Goal: Book appointment/travel/reservation: Book appointment/travel/reservation

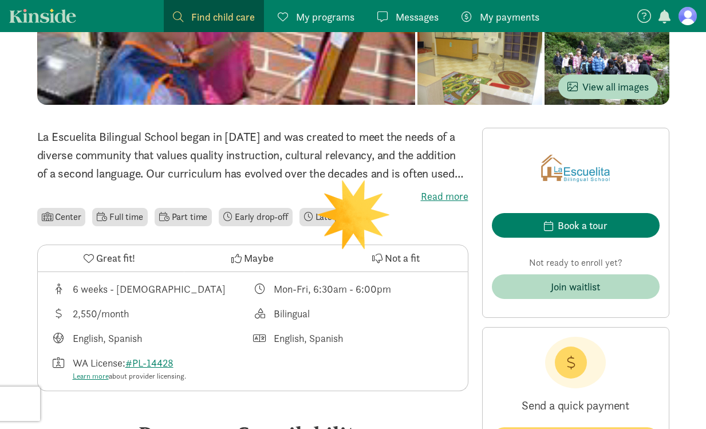
scroll to position [199, 0]
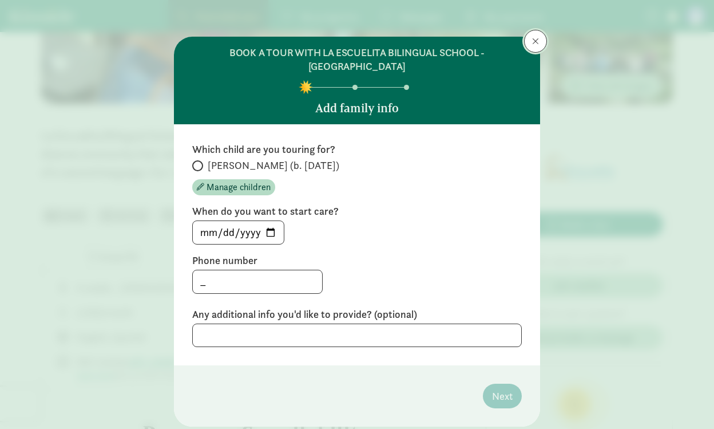
click at [527, 38] on button at bounding box center [535, 41] width 23 height 23
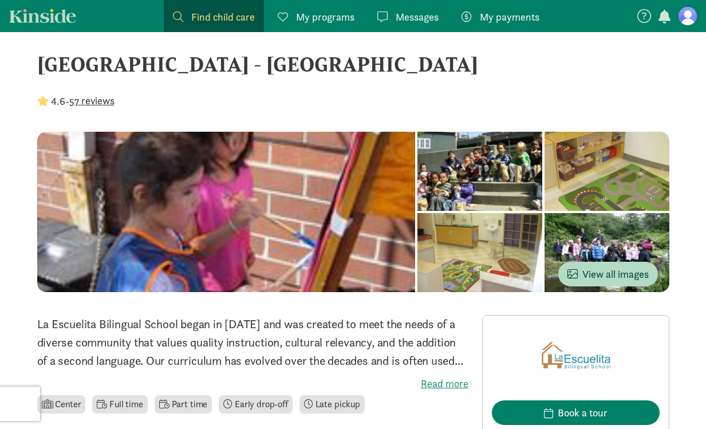
scroll to position [0, 0]
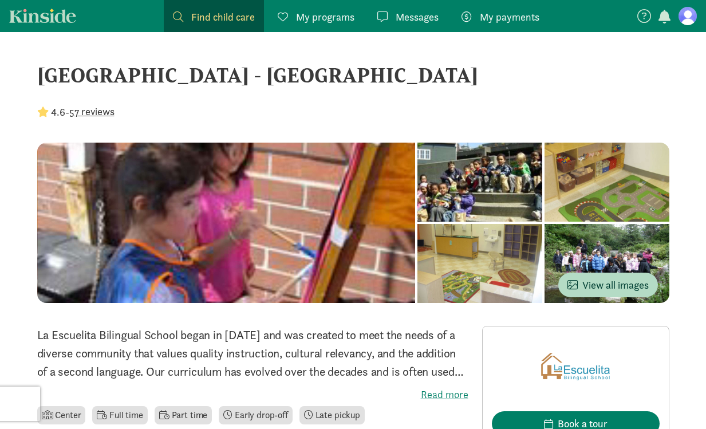
click at [687, 18] on figure at bounding box center [687, 16] width 18 height 18
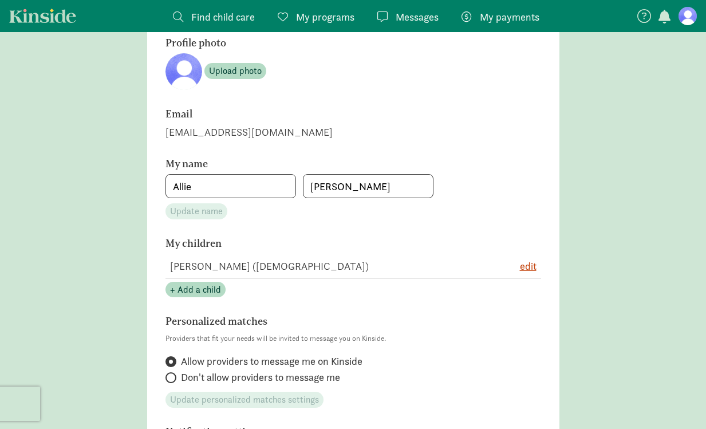
scroll to position [101, 0]
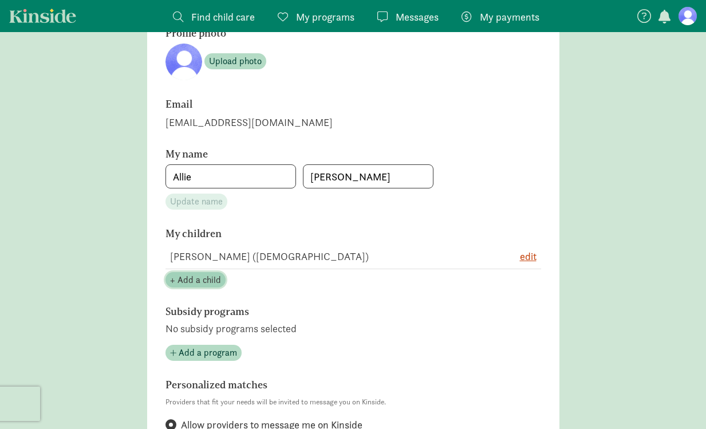
click at [188, 283] on span "+ Add a child" at bounding box center [195, 280] width 51 height 14
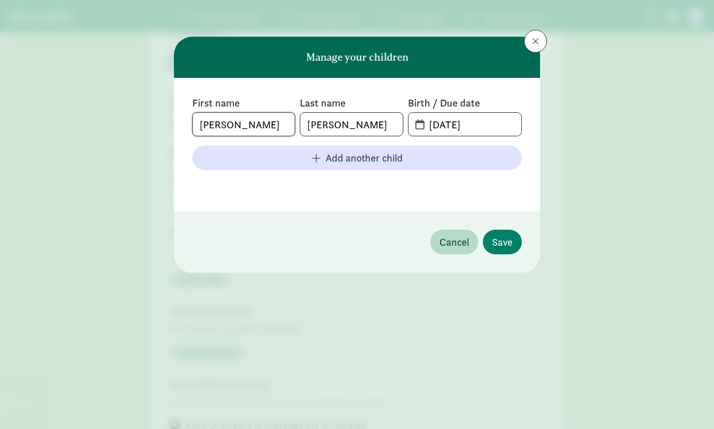
click at [243, 126] on input "Nora" at bounding box center [244, 124] width 102 height 23
type input "Wesley"
click at [425, 124] on input "09-28-2022" at bounding box center [471, 124] width 99 height 23
click at [436, 124] on input "09-28-2022" at bounding box center [471, 124] width 99 height 23
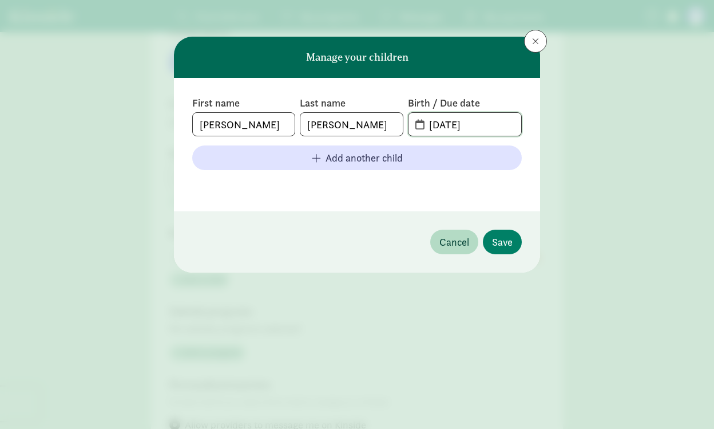
click at [438, 124] on input "09-28-2022" at bounding box center [471, 124] width 99 height 23
click at [482, 125] on input "12-28-2022" at bounding box center [471, 124] width 99 height 23
type input "12-28-2024"
click at [462, 179] on footer at bounding box center [357, 186] width 330 height 14
click at [506, 239] on span "Save" at bounding box center [502, 241] width 21 height 15
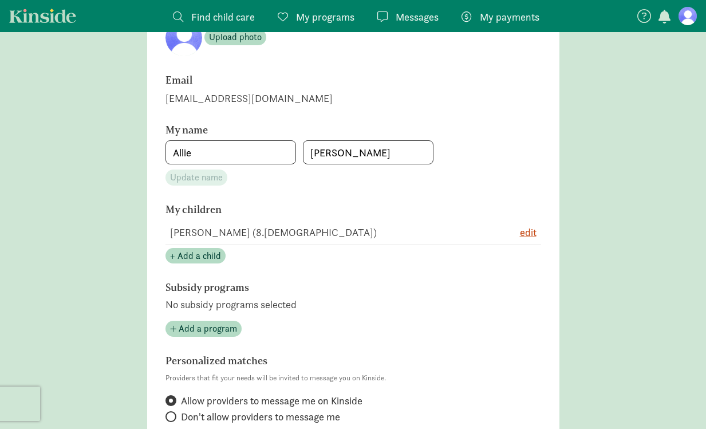
scroll to position [126, 0]
click at [140, 213] on main "Account settings Profile photo Upload photo Email allie.martens18@gmail.com My …" at bounding box center [353, 370] width 706 height 883
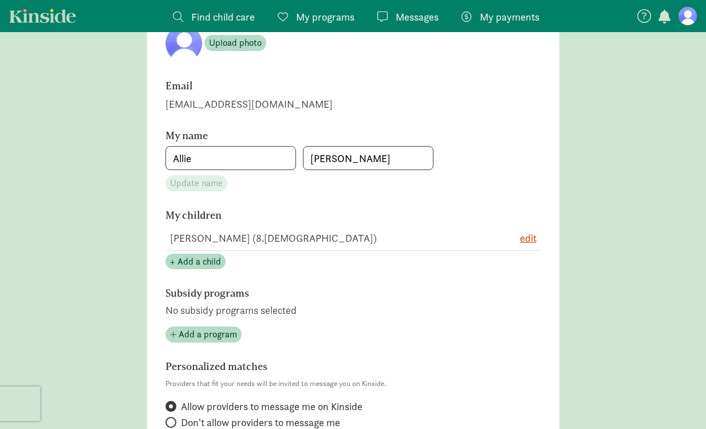
scroll to position [203, 0]
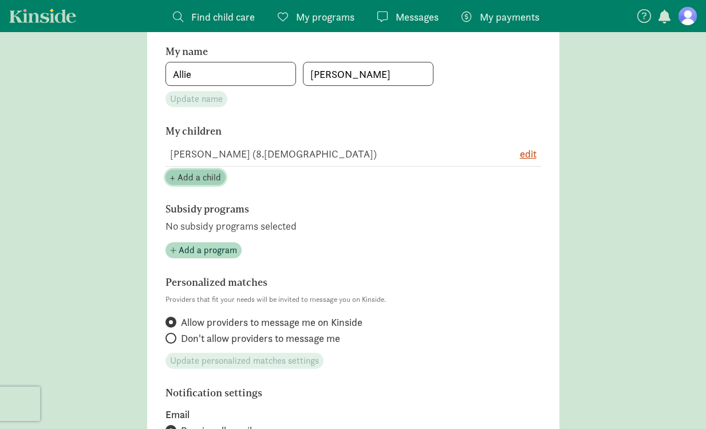
click at [198, 171] on span "+ Add a child" at bounding box center [195, 178] width 51 height 14
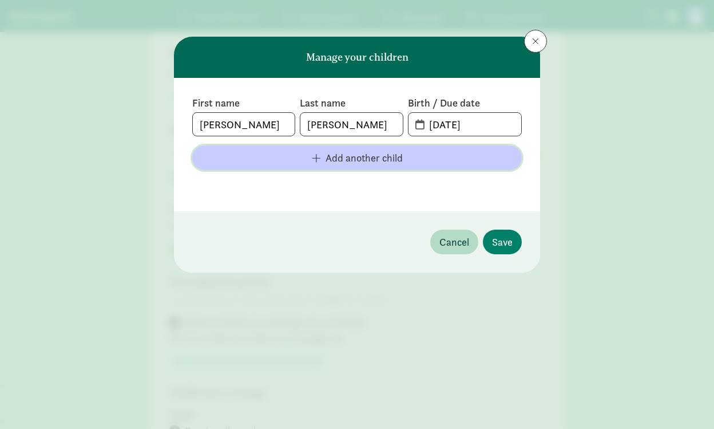
click at [349, 161] on span "Add another child" at bounding box center [364, 157] width 77 height 15
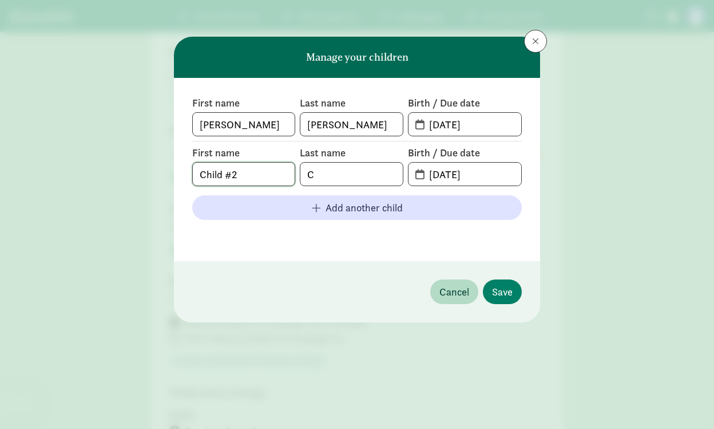
click at [257, 177] on input "Child #2" at bounding box center [244, 174] width 102 height 23
type input "Nora"
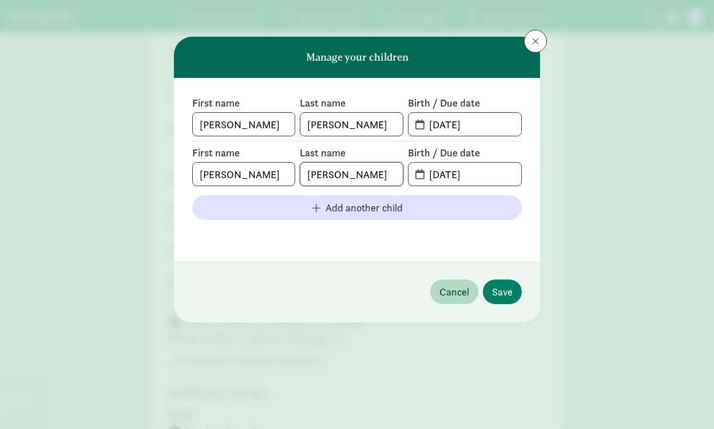
type input "Culp"
click at [456, 173] on input "09-02-2025" at bounding box center [471, 174] width 99 height 23
click at [501, 173] on input "09-28-2025" at bounding box center [471, 174] width 99 height 23
type input "09-28-2024"
click at [505, 290] on span "Save" at bounding box center [502, 291] width 21 height 15
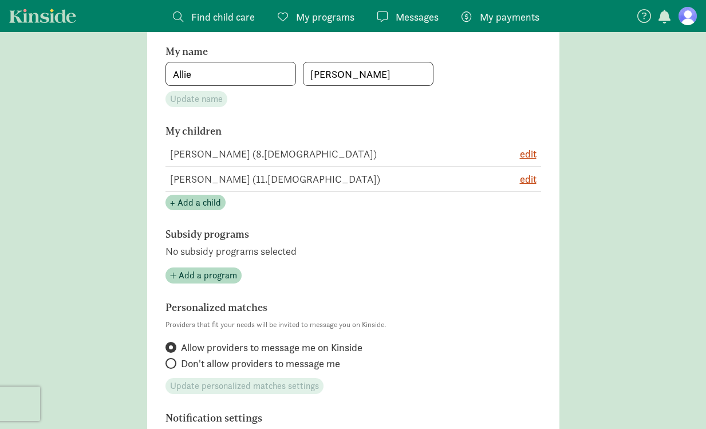
click at [118, 189] on main "Account settings Profile photo Upload photo Email allie.martens18@gmail.com My …" at bounding box center [353, 306] width 706 height 908
click at [532, 179] on span "edit" at bounding box center [528, 178] width 17 height 15
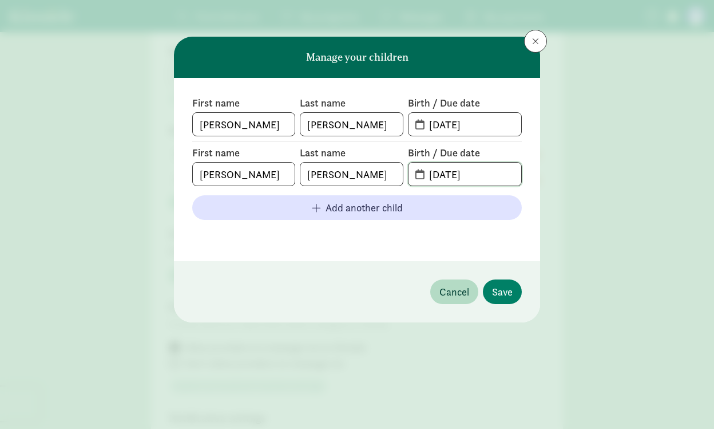
click at [498, 175] on input "09-28-2024" at bounding box center [471, 174] width 99 height 23
type input "09-28-2022"
click at [531, 196] on div "First name Wesley Last name Culp Birth / Due date 12-28-2024 First name Nora La…" at bounding box center [357, 169] width 366 height 183
click at [500, 295] on span "Save" at bounding box center [502, 291] width 21 height 15
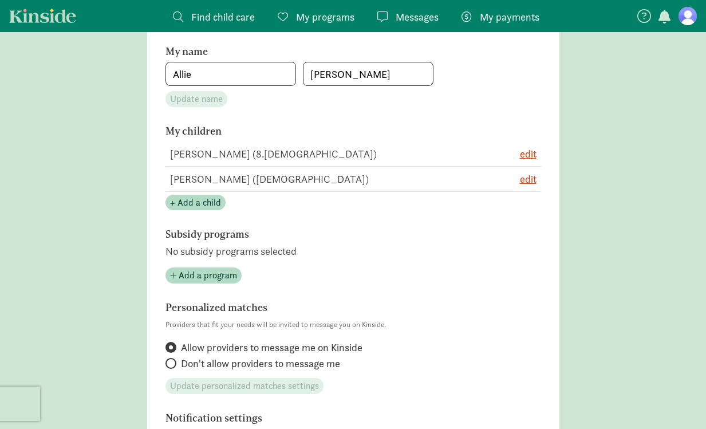
click at [108, 171] on main "Account settings Profile photo Upload photo Email allie.martens18@gmail.com My …" at bounding box center [353, 306] width 706 height 908
click at [152, 243] on section "Profile photo Upload photo Email allie.martens18@gmail.com My name Allie Culp U…" at bounding box center [353, 304] width 412 height 794
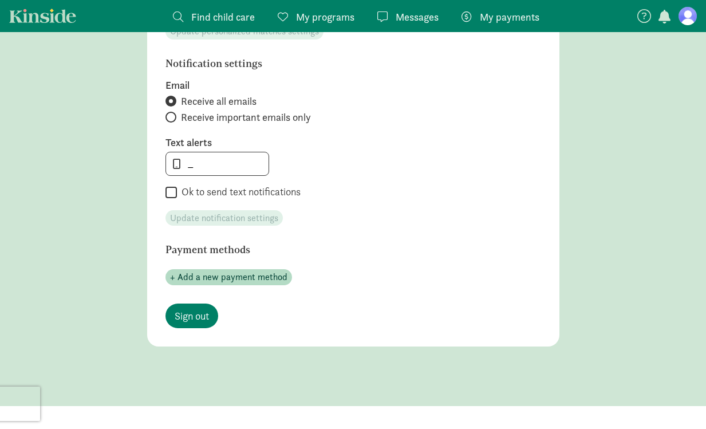
scroll to position [0, 0]
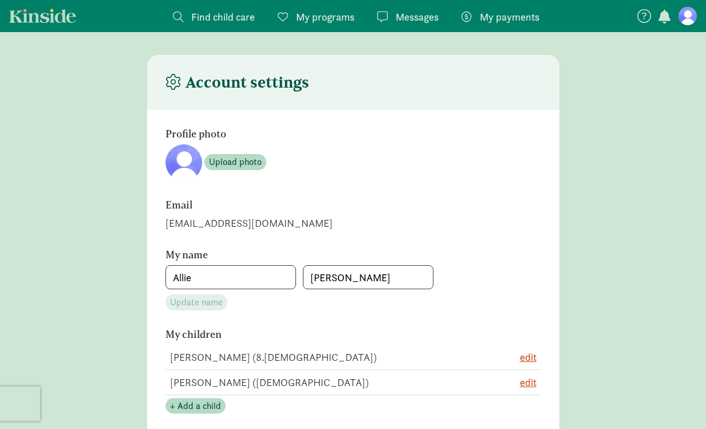
click at [52, 22] on link "Kinside" at bounding box center [42, 16] width 67 height 14
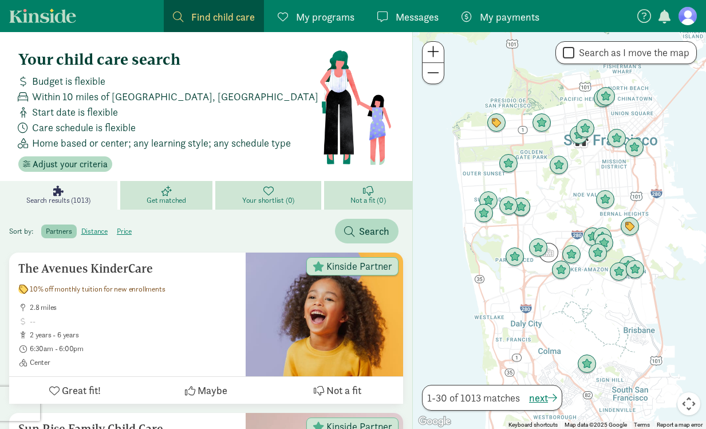
click at [316, 17] on span "My programs" at bounding box center [325, 16] width 58 height 15
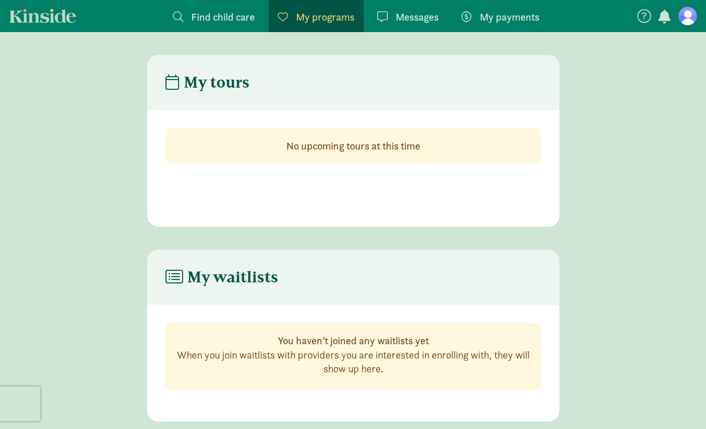
click at [398, 23] on span "Messages" at bounding box center [416, 16] width 43 height 15
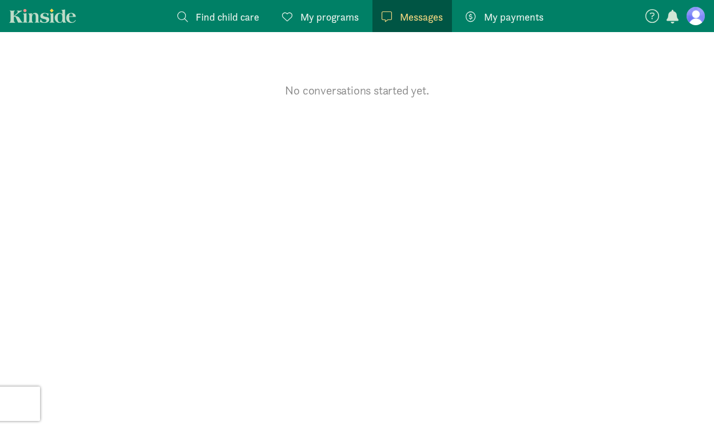
click at [221, 21] on span "Find child care" at bounding box center [228, 16] width 64 height 15
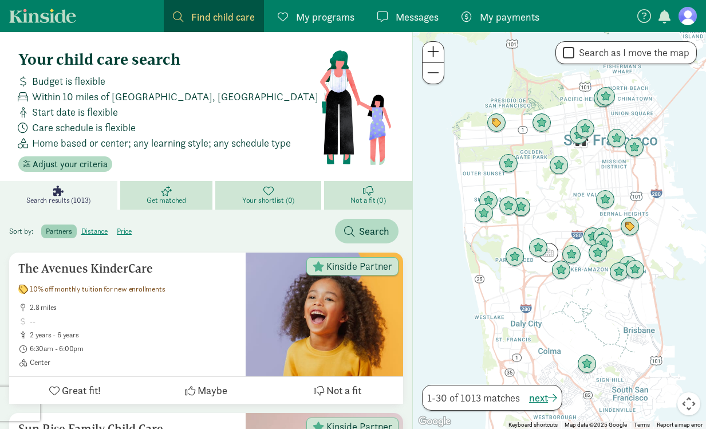
click at [694, 17] on figure at bounding box center [687, 16] width 18 height 18
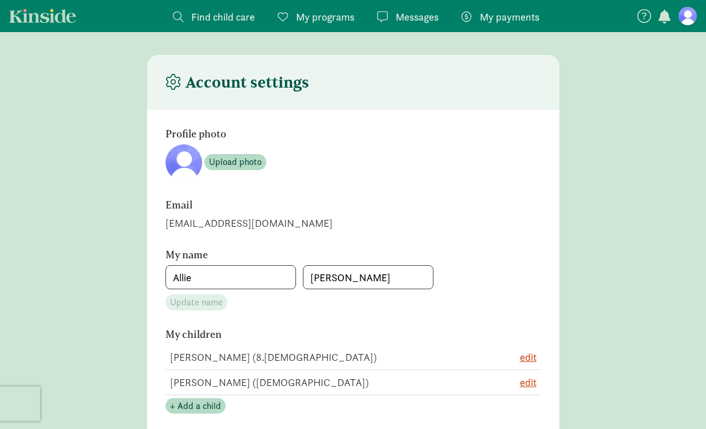
click at [200, 14] on span "Find child care" at bounding box center [223, 16] width 64 height 15
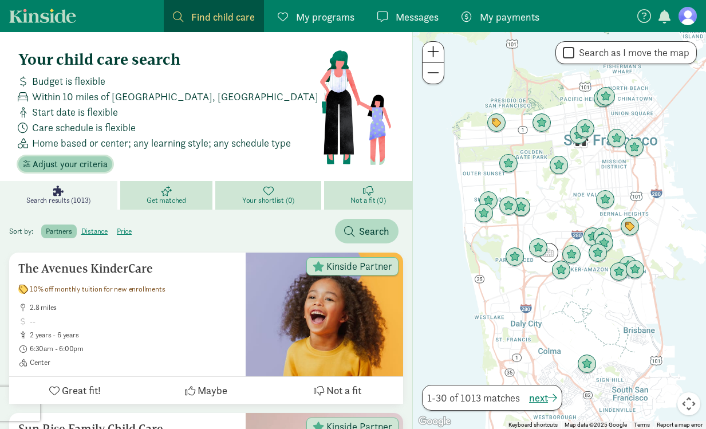
click at [64, 164] on span "Adjust your criteria" at bounding box center [70, 164] width 75 height 14
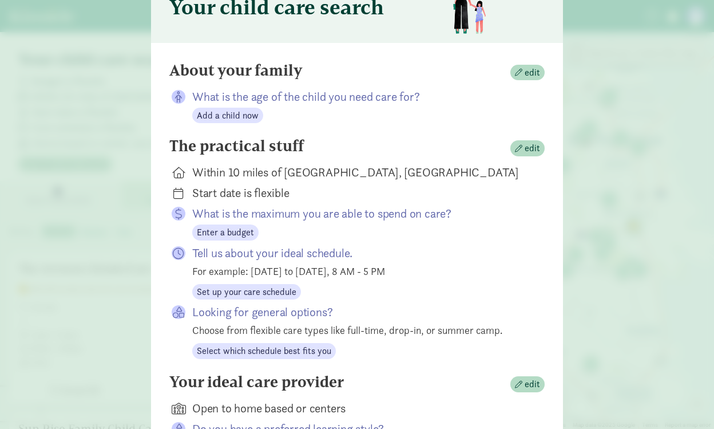
scroll to position [68, 0]
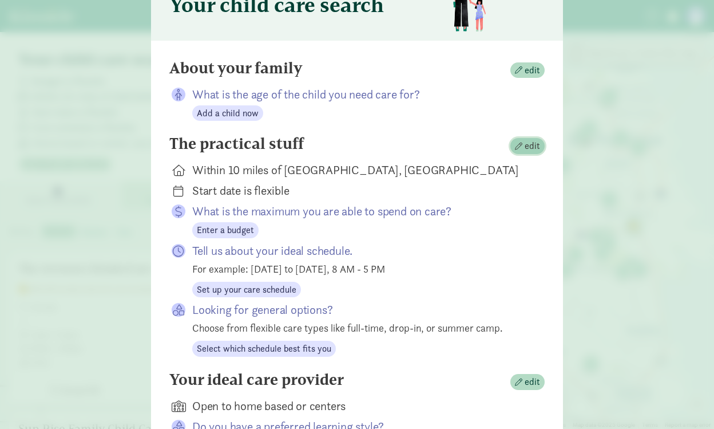
click at [525, 139] on span "edit" at bounding box center [532, 146] width 15 height 14
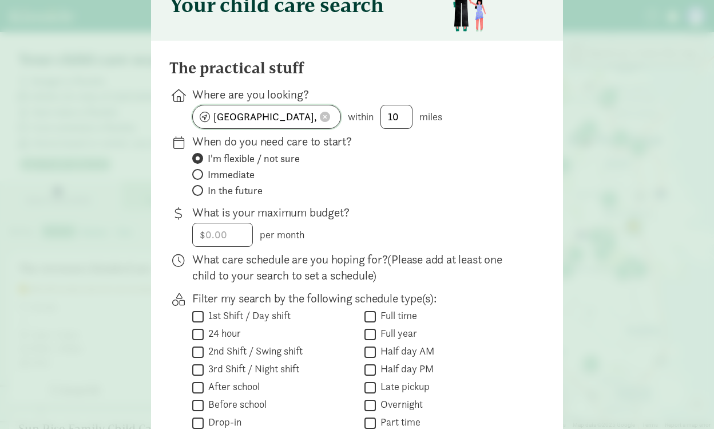
click at [321, 112] on span at bounding box center [325, 117] width 10 height 10
click at [272, 114] on input at bounding box center [267, 116] width 148 height 23
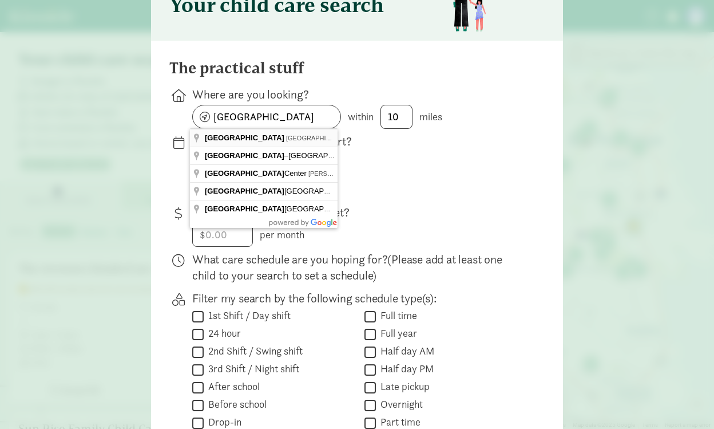
type input "Seattle, WA, USA"
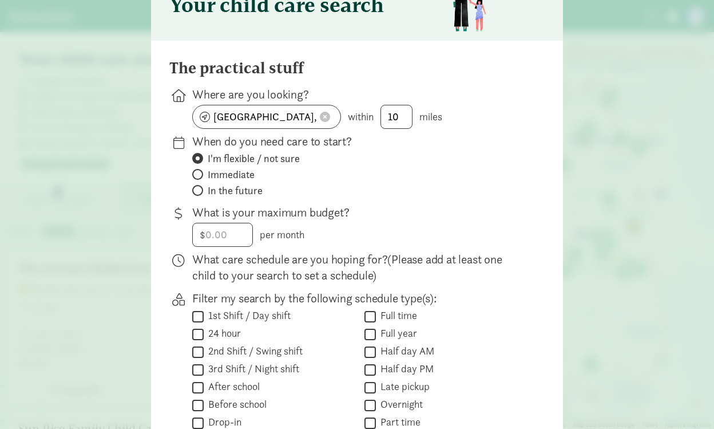
click at [159, 213] on div "The practical stuff Where are you looking? Seattle, WA, USA within 10 miles Whe…" at bounding box center [357, 313] width 412 height 544
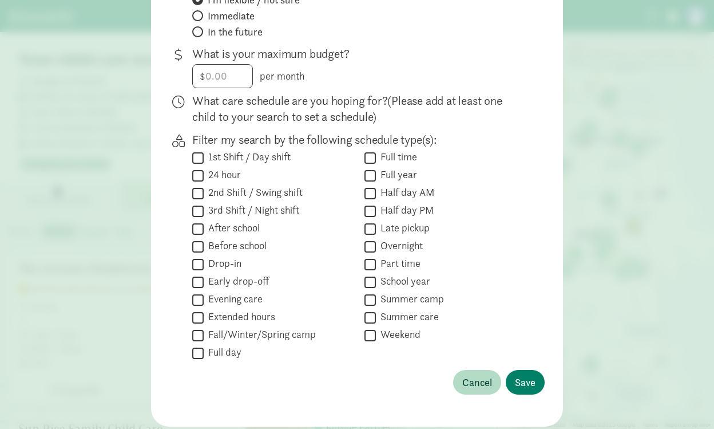
scroll to position [260, 0]
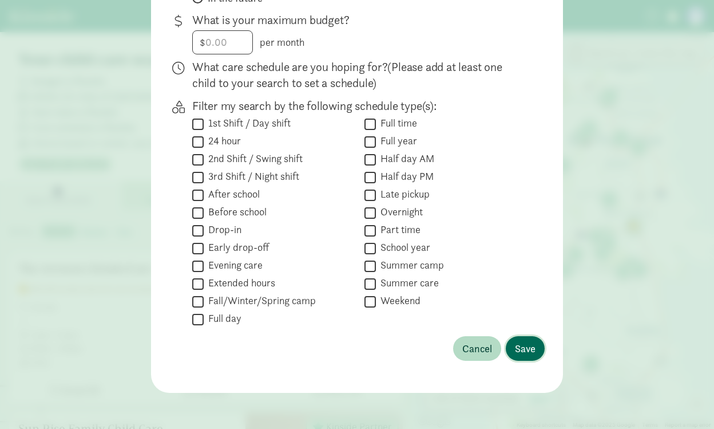
click at [519, 350] on span "Save" at bounding box center [525, 348] width 21 height 15
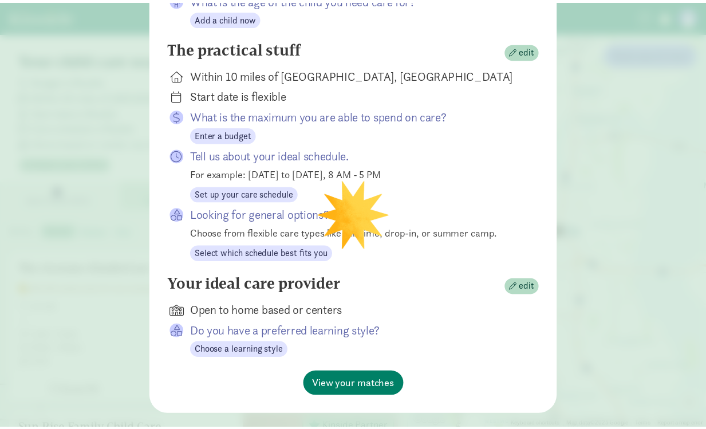
scroll to position [184, 0]
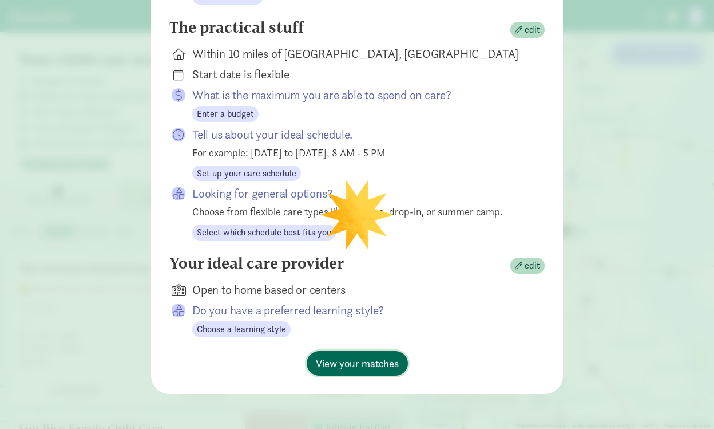
click at [373, 366] on span "View your matches" at bounding box center [357, 362] width 83 height 15
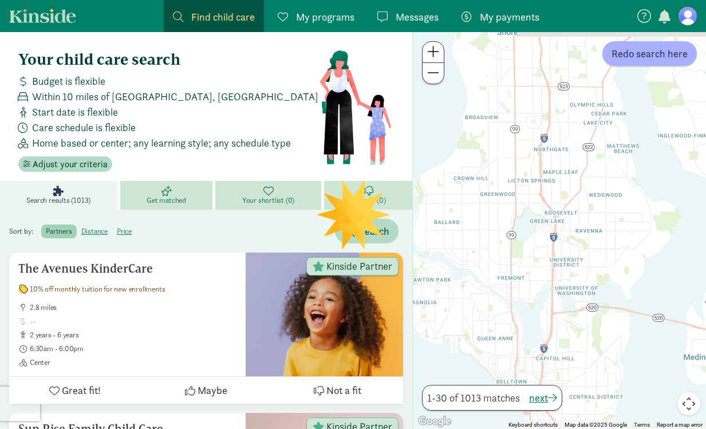
drag, startPoint x: 555, startPoint y: 141, endPoint x: 531, endPoint y: 313, distance: 173.9
click at [531, 313] on div at bounding box center [559, 230] width 293 height 397
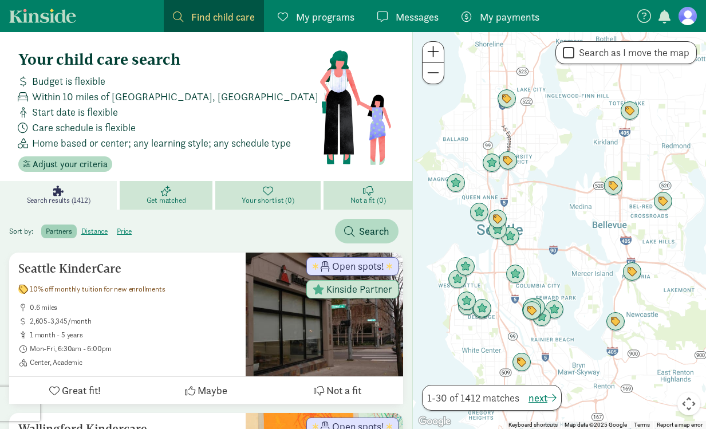
click at [433, 52] on span at bounding box center [433, 52] width 12 height 14
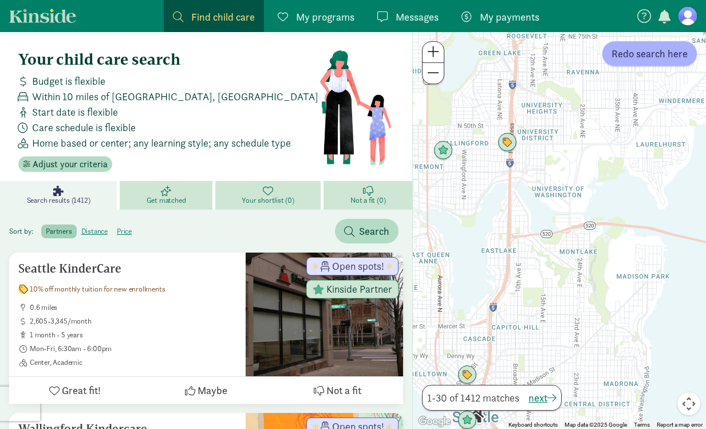
drag, startPoint x: 517, startPoint y: 109, endPoint x: 673, endPoint y: 310, distance: 254.5
click at [674, 310] on div at bounding box center [559, 230] width 293 height 397
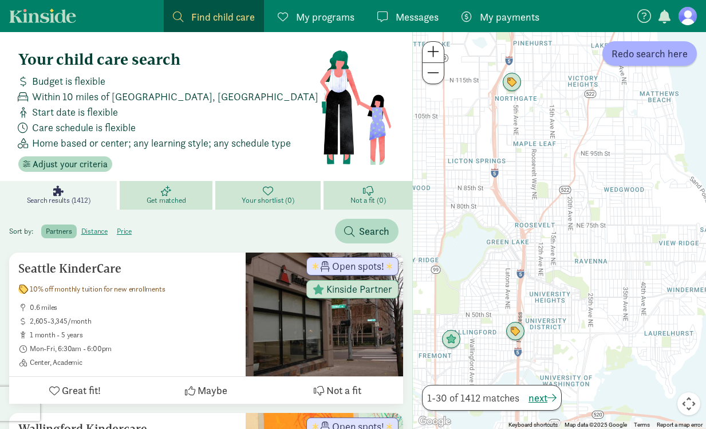
drag, startPoint x: 638, startPoint y: 249, endPoint x: 522, endPoint y: 265, distance: 117.3
click at [522, 266] on div at bounding box center [559, 230] width 293 height 397
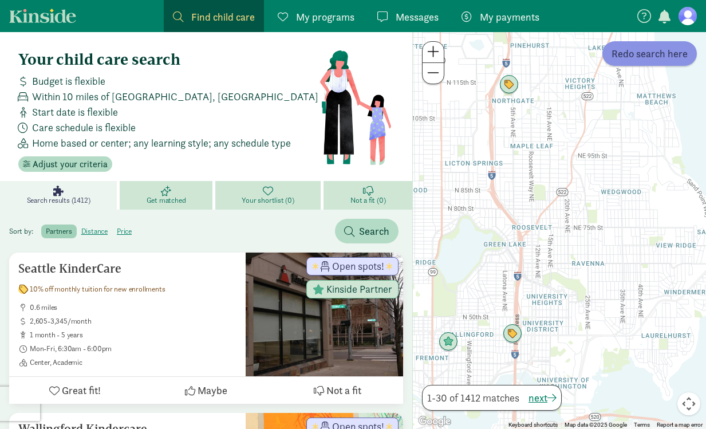
drag, startPoint x: 650, startPoint y: 59, endPoint x: 647, endPoint y: 65, distance: 6.2
click at [650, 58] on span "Redo search here" at bounding box center [649, 53] width 76 height 15
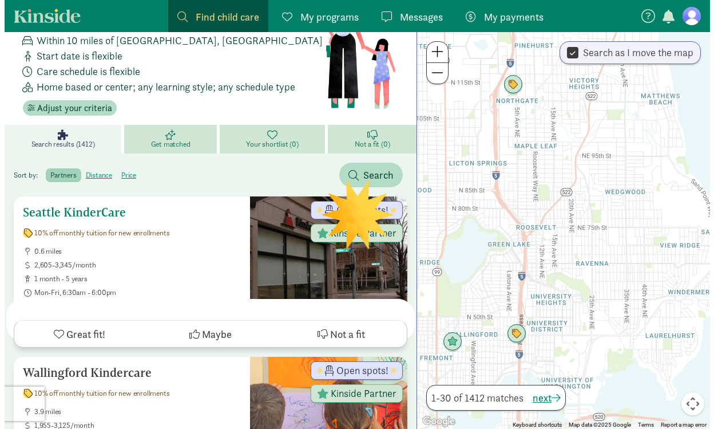
scroll to position [0, 0]
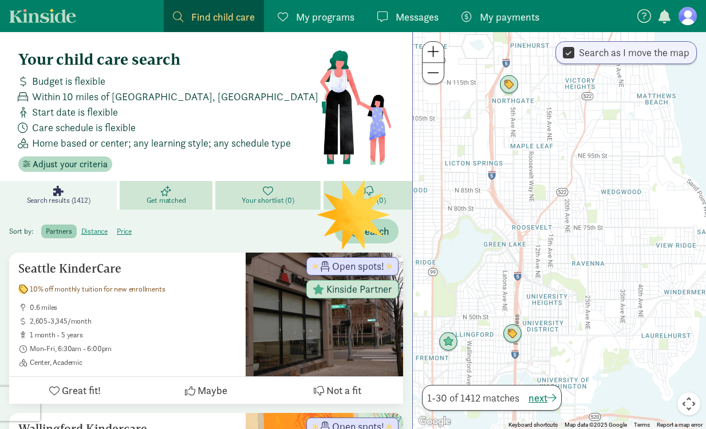
click at [171, 17] on link "Find child care Find" at bounding box center [214, 16] width 100 height 32
click at [202, 164] on div "Your child care search Budget is flexible Within 10 miles of Seattle, WA Start …" at bounding box center [168, 110] width 300 height 121
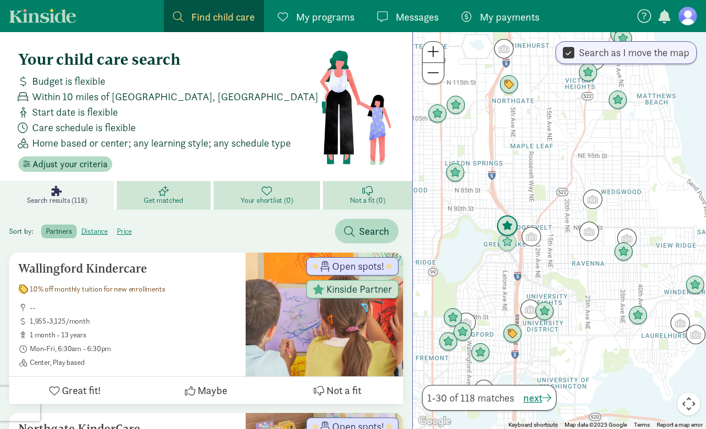
click at [508, 221] on img "Click to see details" at bounding box center [507, 226] width 22 height 22
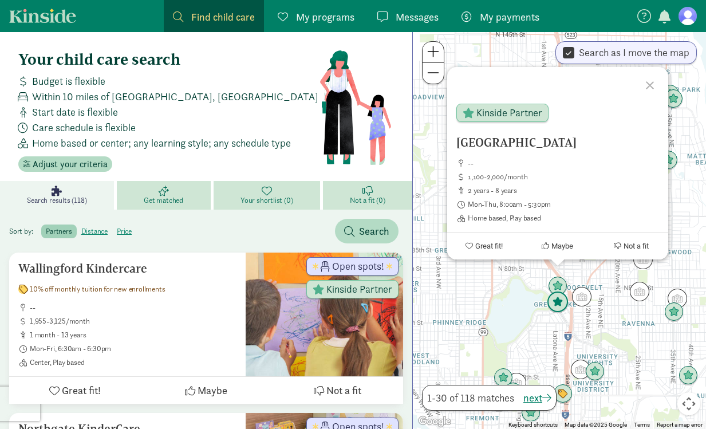
click at [559, 303] on img "Click to see details" at bounding box center [558, 302] width 22 height 22
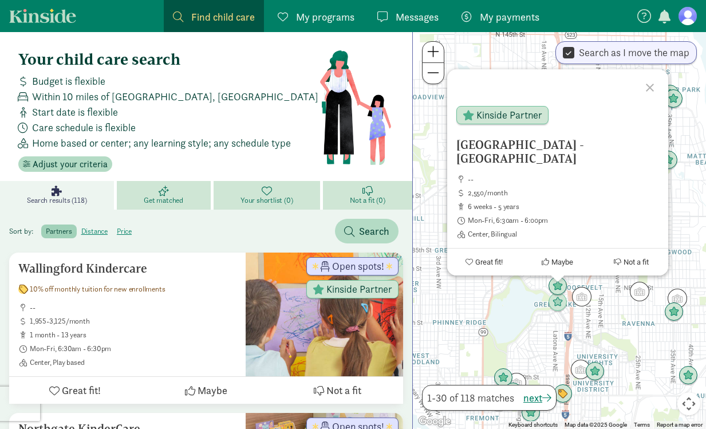
click at [602, 321] on div "To navigate, press the arrow keys. La Escuelita Bilingual School - Green Lake -…" at bounding box center [559, 230] width 293 height 397
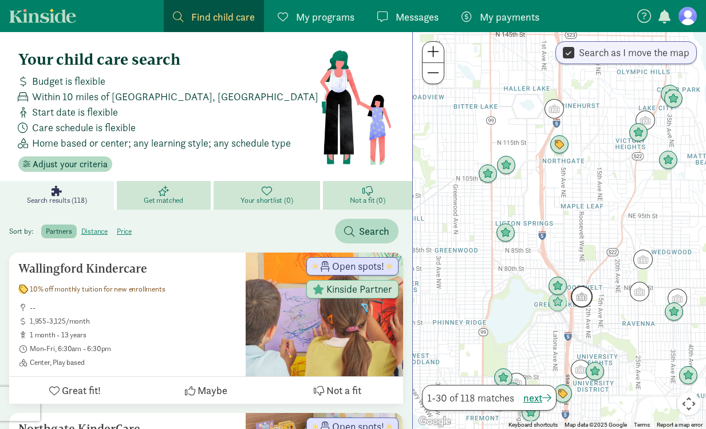
click at [584, 295] on img "Click to see details" at bounding box center [582, 297] width 22 height 22
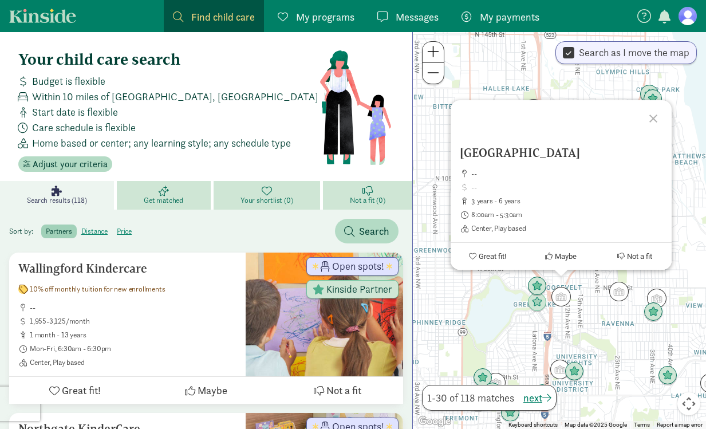
click at [603, 323] on div "New Discovery School -- 3 years - 6 years 8:00am - 5:30am Center, Play based Gr…" at bounding box center [559, 230] width 293 height 397
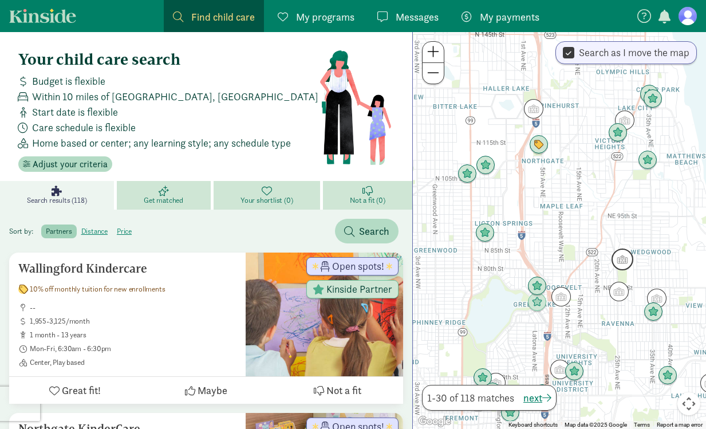
click at [631, 252] on img "Click to see details" at bounding box center [622, 259] width 22 height 22
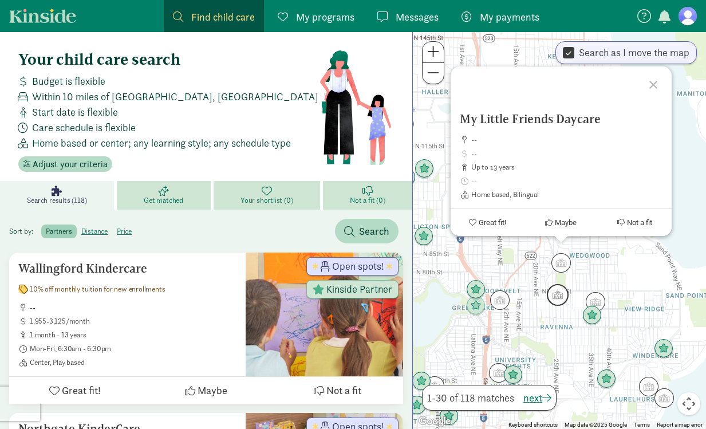
click at [559, 299] on img "Click to see details" at bounding box center [558, 295] width 22 height 22
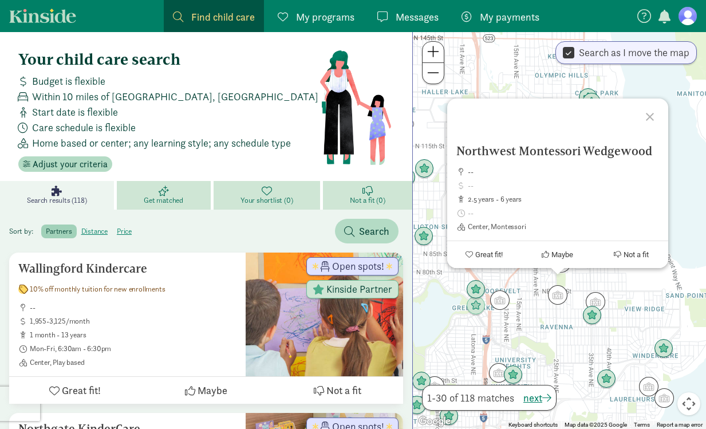
click at [568, 320] on div "To navigate, press the arrow keys. Northwest Montessori Wedgewood -- 2.5 years …" at bounding box center [559, 230] width 293 height 397
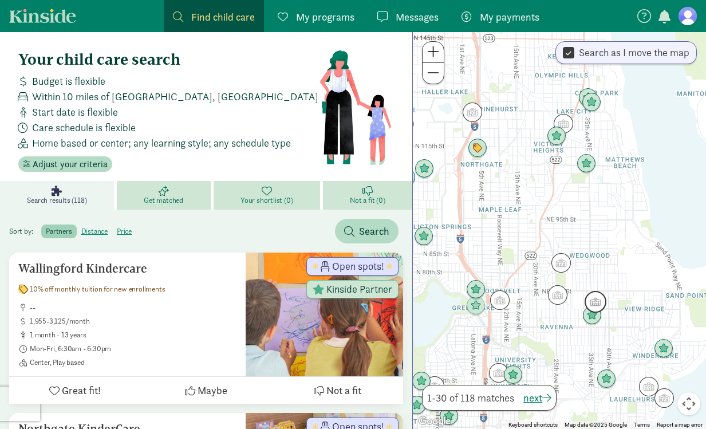
click at [603, 300] on img "Click to see details" at bounding box center [595, 302] width 22 height 22
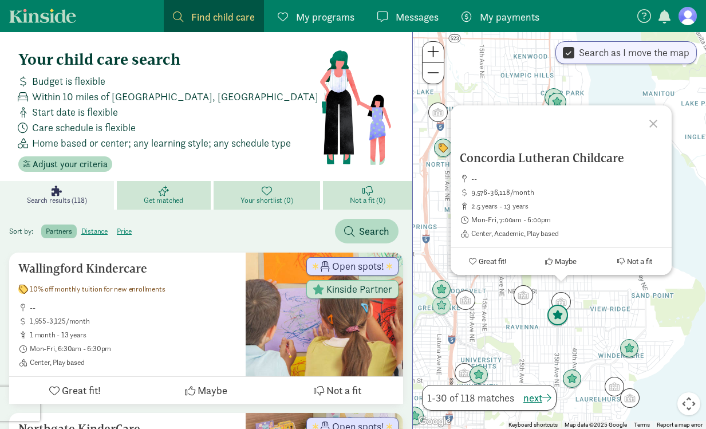
click at [561, 319] on img "Click to see details" at bounding box center [558, 315] width 22 height 22
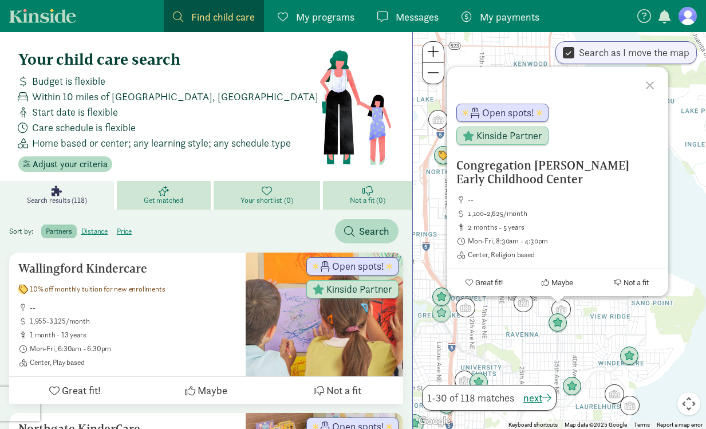
click at [528, 321] on div "To navigate, press the arrow keys. Congregation Beth Shalom Early Childhood Cen…" at bounding box center [559, 230] width 293 height 397
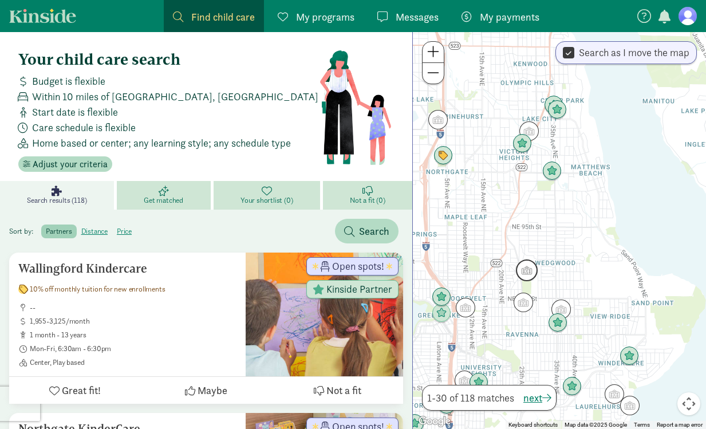
click at [525, 265] on img "Click to see details" at bounding box center [527, 270] width 22 height 22
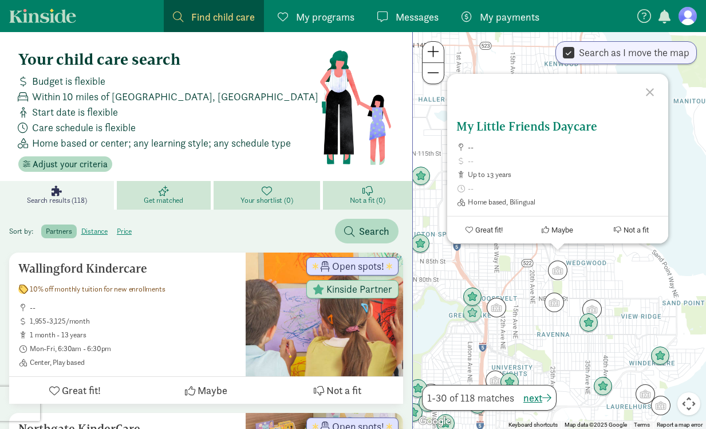
click at [528, 125] on h5 "My Little Friends Daycare" at bounding box center [557, 127] width 203 height 14
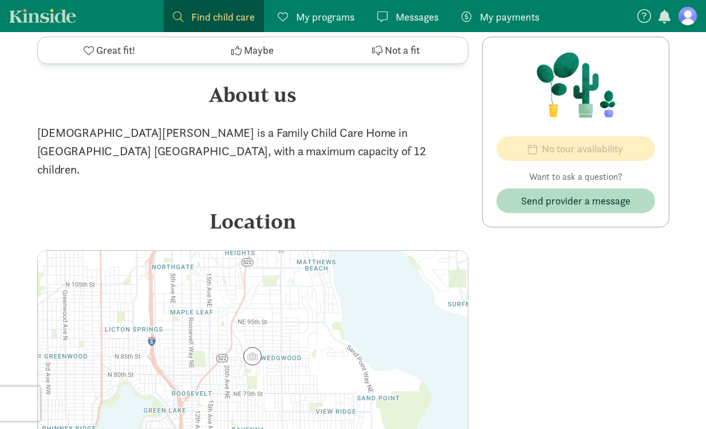
scroll to position [663, 0]
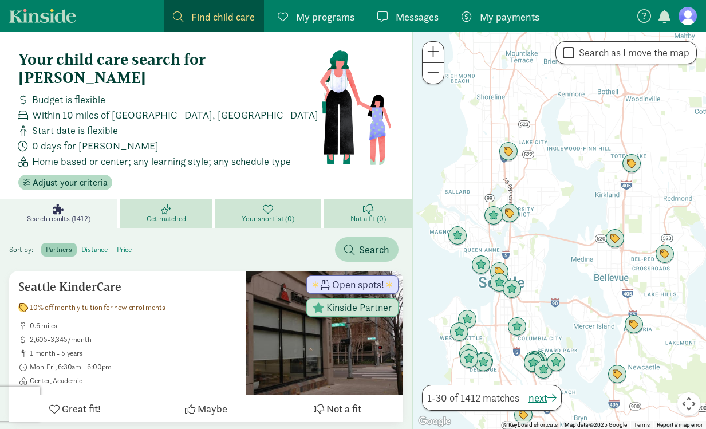
drag, startPoint x: 533, startPoint y: 179, endPoint x: 537, endPoint y: 255, distance: 76.8
click at [537, 255] on div at bounding box center [559, 230] width 293 height 397
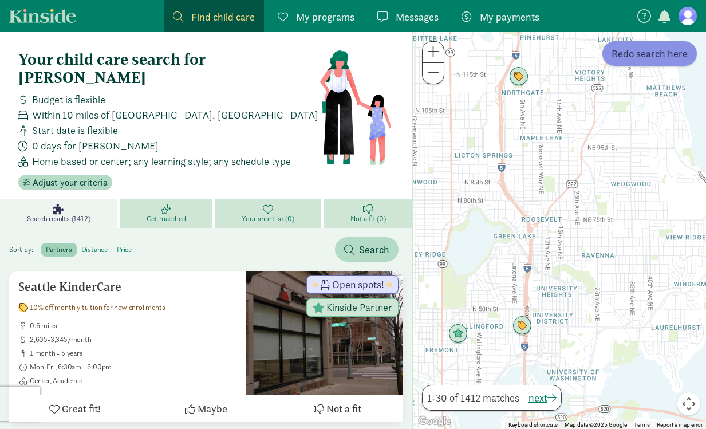
click at [654, 65] on button "Redo search here" at bounding box center [649, 53] width 94 height 25
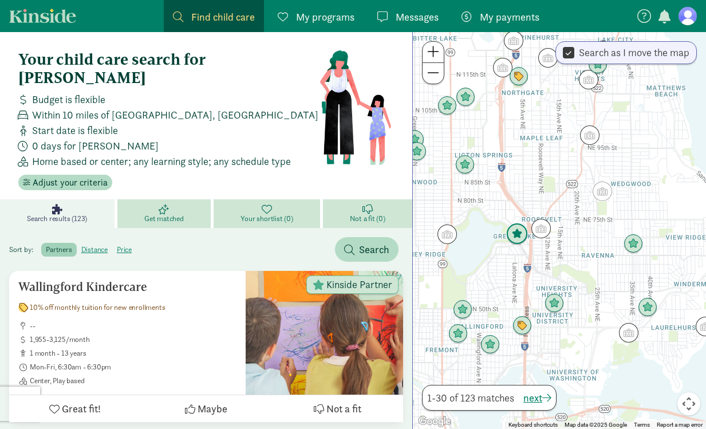
click at [523, 237] on img "Click to see details" at bounding box center [517, 234] width 22 height 22
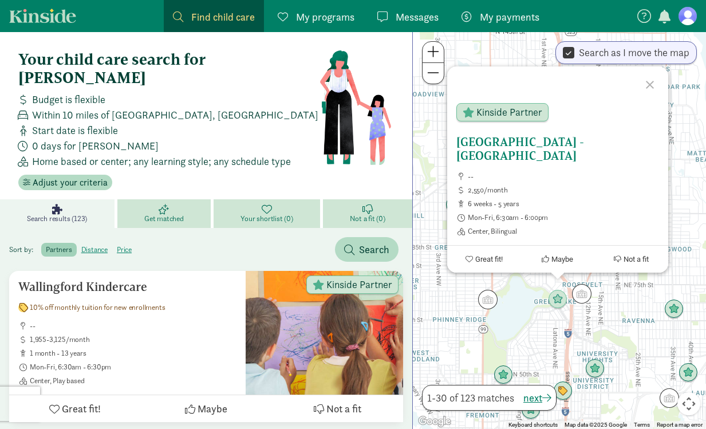
click at [529, 140] on h5 "[GEOGRAPHIC_DATA] - [GEOGRAPHIC_DATA]" at bounding box center [557, 148] width 203 height 27
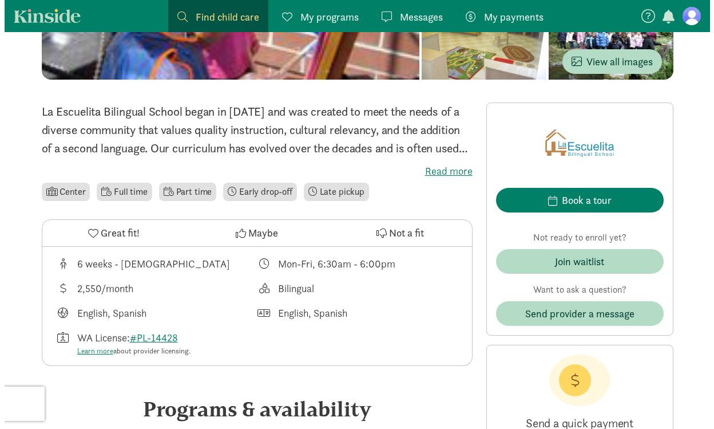
scroll to position [228, 0]
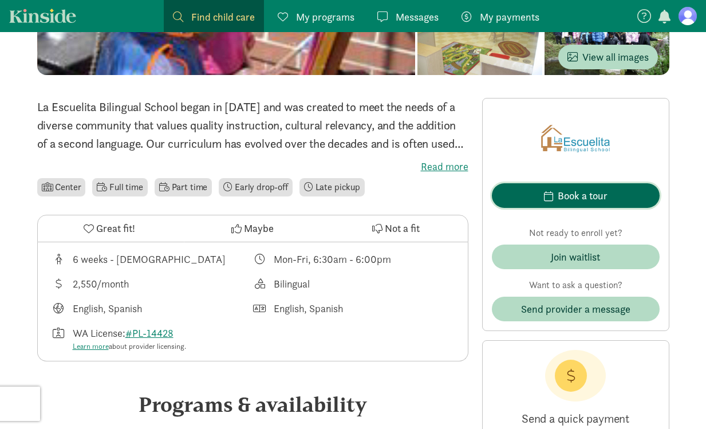
click at [528, 193] on span "Book a tour" at bounding box center [575, 195] width 149 height 15
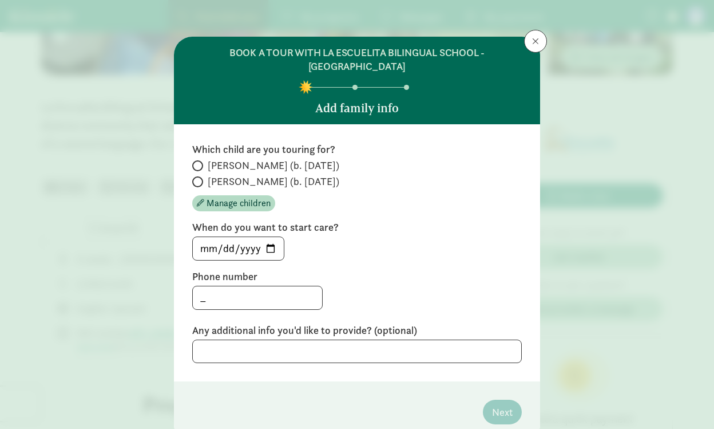
click at [202, 175] on label "Wesley (b. December 2024)" at bounding box center [357, 182] width 330 height 14
click at [200, 162] on input "Wesley (b. December 2024)" at bounding box center [195, 165] width 7 height 7
radio input "true"
click at [197, 176] on span at bounding box center [197, 181] width 11 height 11
click at [197, 178] on input "Nora (b. September 2022)" at bounding box center [195, 181] width 7 height 7
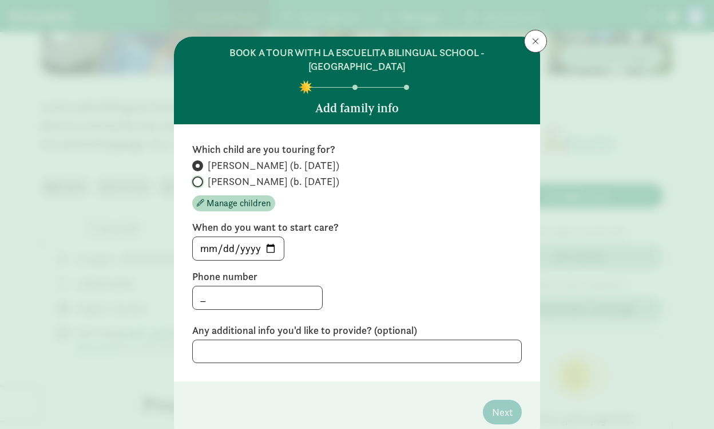
radio input "true"
click at [195, 144] on div "Which child are you touring for? Wesley (b. December 2024) Nora (b. September 2…" at bounding box center [357, 177] width 330 height 69
click at [200, 175] on label "Wesley (b. December 2024)" at bounding box center [357, 182] width 330 height 14
click at [200, 162] on input "Wesley (b. December 2024)" at bounding box center [195, 165] width 7 height 7
radio input "true"
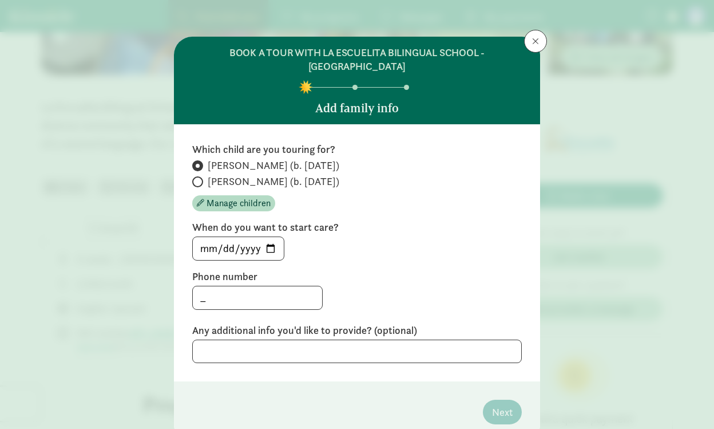
click at [196, 176] on span at bounding box center [197, 181] width 11 height 11
click at [196, 178] on input "Nora (b. September 2022)" at bounding box center [195, 181] width 7 height 7
radio input "true"
radio input "false"
click at [265, 237] on input "2025-09-02" at bounding box center [238, 248] width 91 height 23
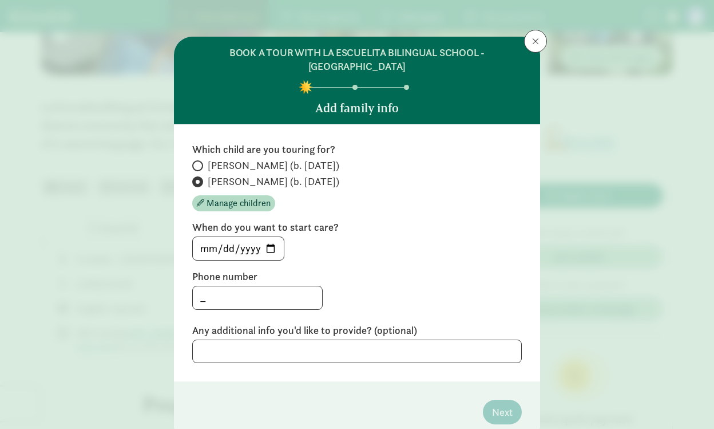
click at [339, 252] on div "Which child are you touring for? Wesley (b. December 2024) Nora (b. September 2…" at bounding box center [357, 253] width 330 height 220
click at [536, 43] on span at bounding box center [535, 41] width 7 height 9
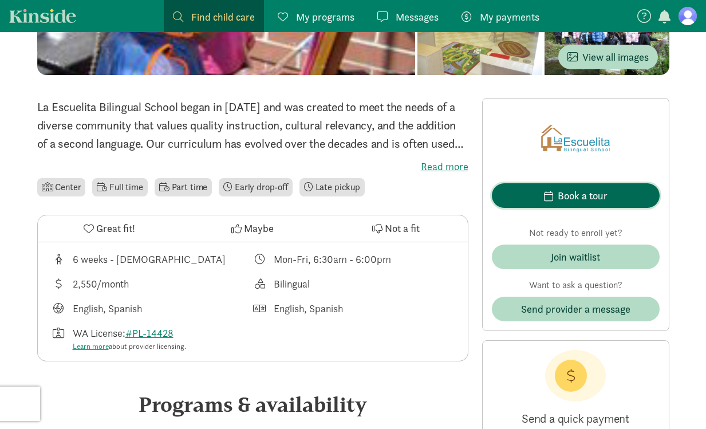
click at [567, 197] on div "Book a tour" at bounding box center [582, 195] width 50 height 15
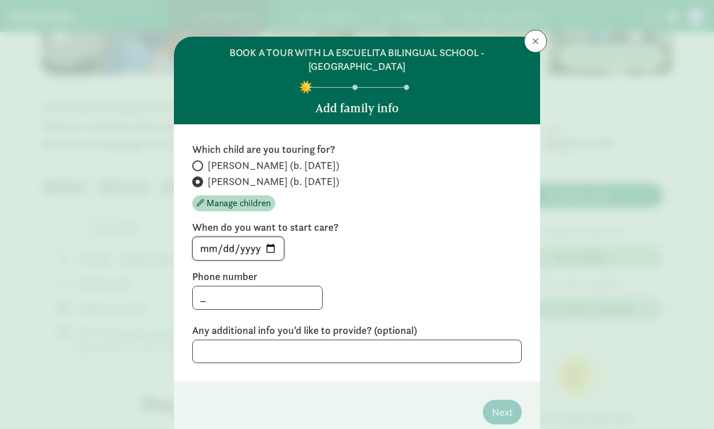
click at [269, 237] on input "2025-09-02" at bounding box center [238, 248] width 91 height 23
type input "2025-10-01"
click at [327, 270] on label "Phone number" at bounding box center [357, 277] width 330 height 14
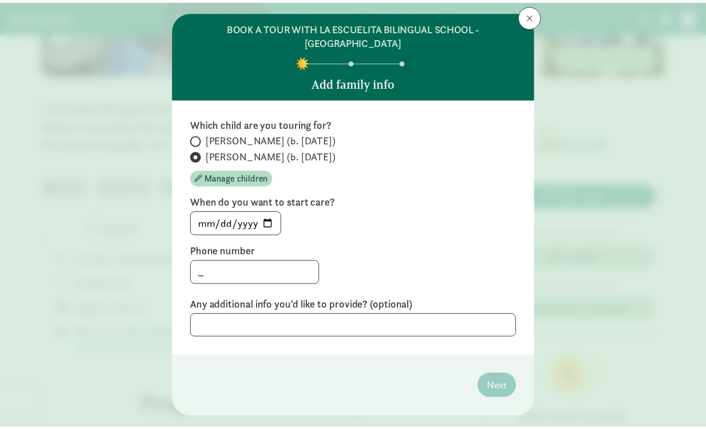
scroll to position [29, 0]
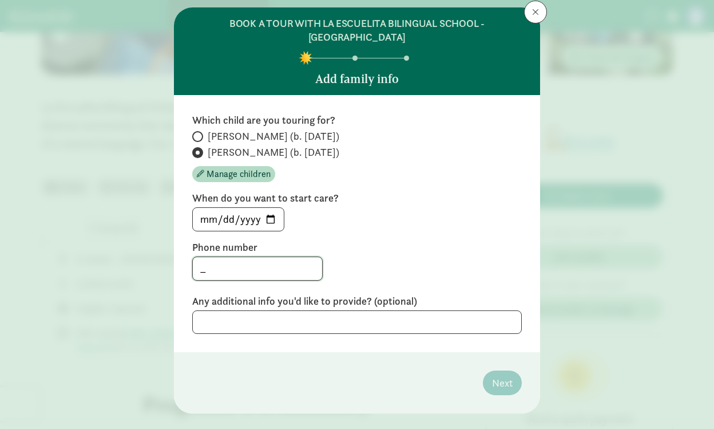
click at [253, 263] on input "_" at bounding box center [257, 268] width 129 height 23
click at [307, 334] on div "Which child are you touring for? Wesley (b. December 2024) Nora (b. September 2…" at bounding box center [357, 223] width 366 height 257
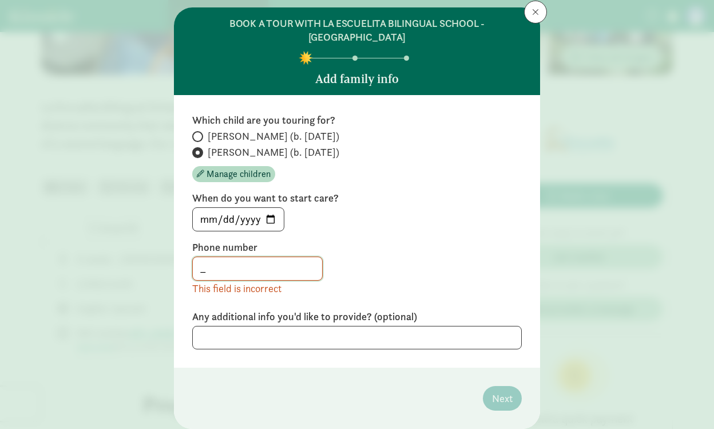
click at [195, 257] on input "_" at bounding box center [257, 268] width 129 height 23
click at [342, 262] on div "4257707067_ This field is incorrect" at bounding box center [357, 275] width 330 height 39
click at [275, 260] on input "4257707067_" at bounding box center [257, 268] width 129 height 23
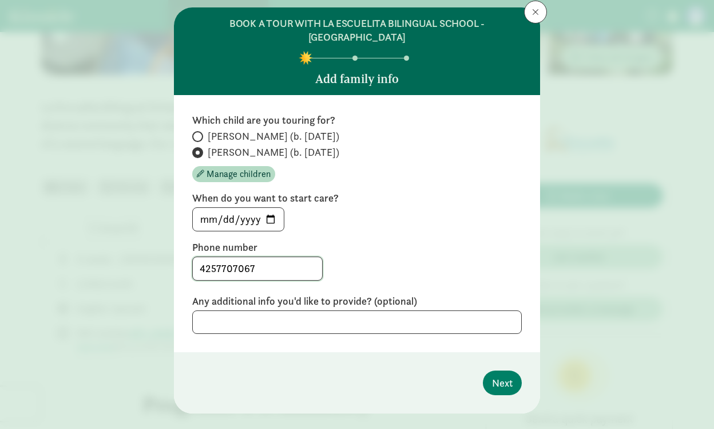
type input "4257707067"
click at [330, 256] on div "4257707067" at bounding box center [357, 268] width 330 height 24
click at [494, 375] on span "Next" at bounding box center [502, 382] width 21 height 15
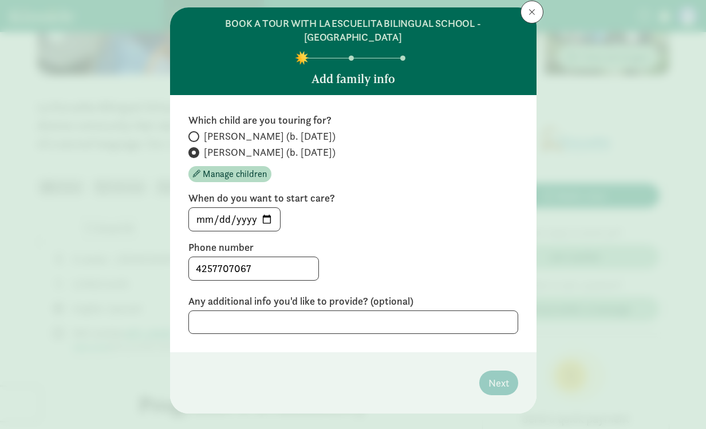
scroll to position [0, 0]
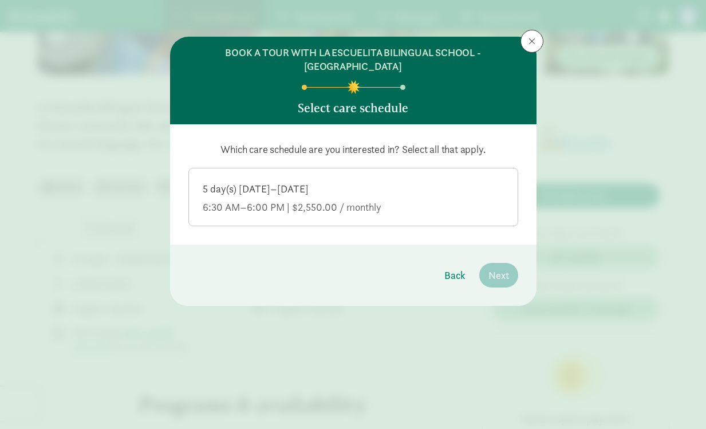
click at [302, 200] on div "6:30 AM–6:00 PM | $2,550.00 / monthly" at bounding box center [353, 207] width 301 height 14
click at [0, 0] on input "5 day(s) Monday–Friday 6:30 AM–6:00 PM | $2,550.00 / monthly" at bounding box center [0, 0] width 0 height 0
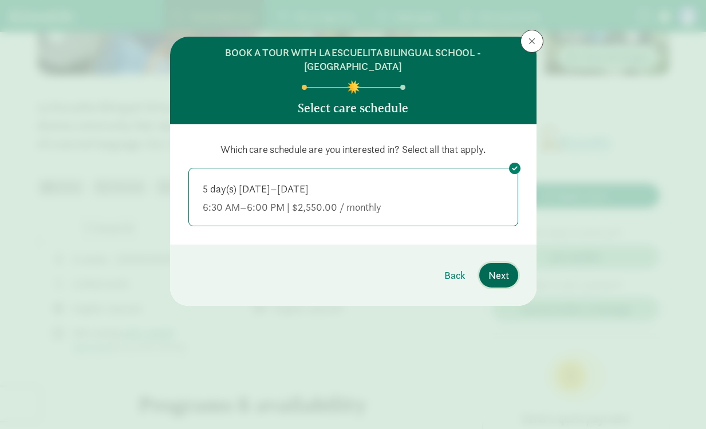
click at [501, 267] on span "Next" at bounding box center [498, 274] width 21 height 15
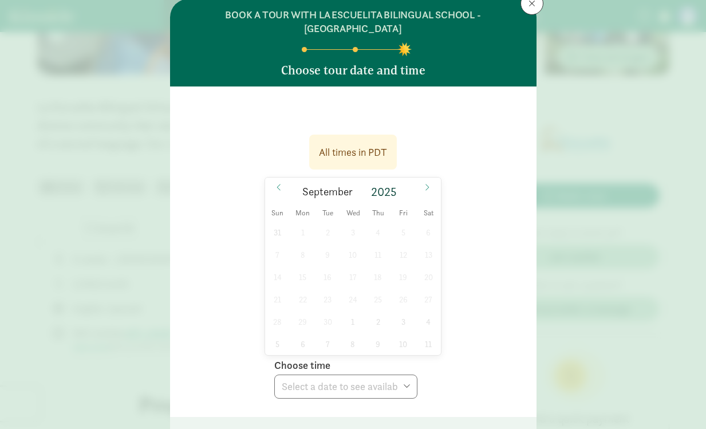
scroll to position [43, 0]
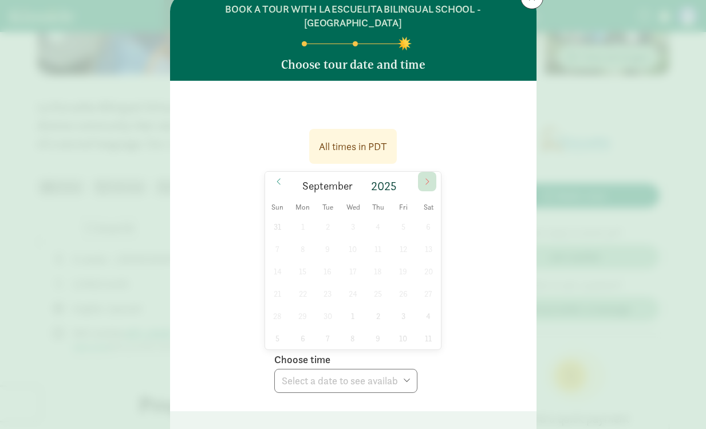
click at [421, 173] on span at bounding box center [427, 181] width 18 height 19
click at [275, 177] on icon at bounding box center [278, 181] width 7 height 8
click at [405, 236] on div "31 1 2 3 4 5 6 7 8 9 10 11 12 13 14 15 16 17 18 19 20 21 22 23 24 25 26 27 28 2…" at bounding box center [353, 282] width 176 height 134
click at [393, 234] on div "31 1 2 3 4 5 6 7 8 9 10 11 12 13 14 15 16 17 18 19 20 21 22 23 24 25 26 27 28 2…" at bounding box center [353, 282] width 176 height 134
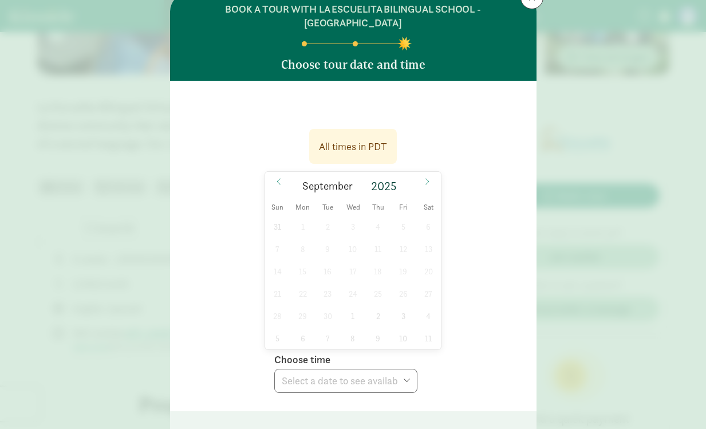
click at [386, 334] on div "31 1 2 3 4 5 6 7 8 9 10 11 12 13 14 15 16 17 18 19 20 21 22 23 24 25 26 27 28 2…" at bounding box center [353, 282] width 176 height 134
click at [354, 316] on div "31 1 2 3 4 5 6 7 8 9 10 11 12 13 14 15 16 17 18 19 20 21 22 23 24 25 26 27 28 2…" at bounding box center [353, 282] width 176 height 134
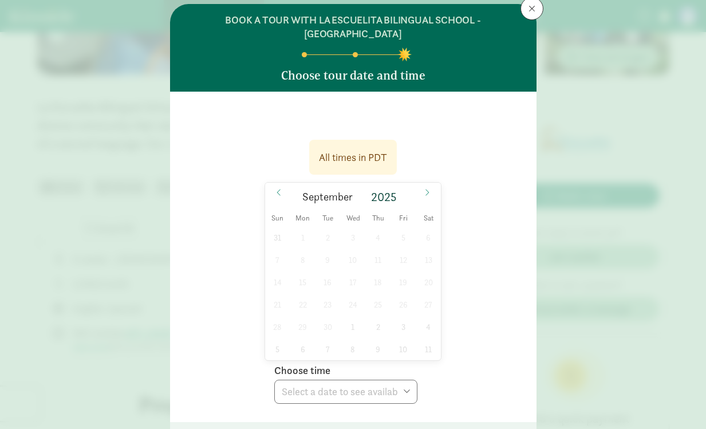
scroll to position [25, 0]
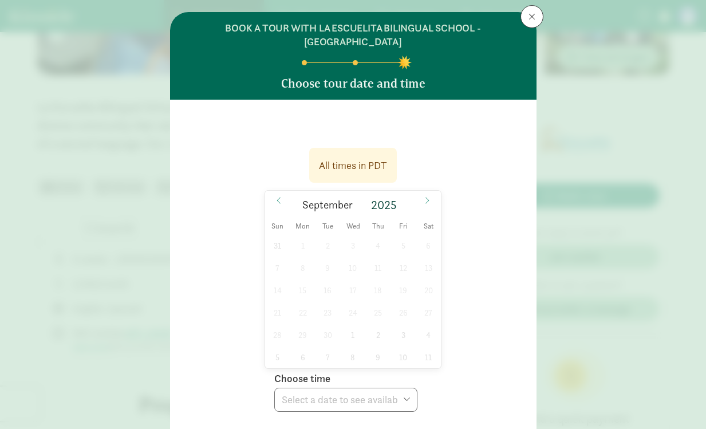
click at [356, 327] on div "31 1 2 3 4 5 6 7 8 9 10 11 12 13 14 15 16 17 18 19 20 21 22 23 24 25 26 27 28 2…" at bounding box center [353, 301] width 176 height 134
click at [361, 306] on div "31 1 2 3 4 5 6 7 8 9 10 11 12 13 14 15 16 17 18 19 20 21 22 23 24 25 26 27 28 2…" at bounding box center [353, 301] width 176 height 134
click at [429, 191] on span at bounding box center [427, 200] width 18 height 19
click at [425, 196] on icon at bounding box center [427, 200] width 7 height 8
click at [375, 301] on span "20" at bounding box center [378, 312] width 22 height 22
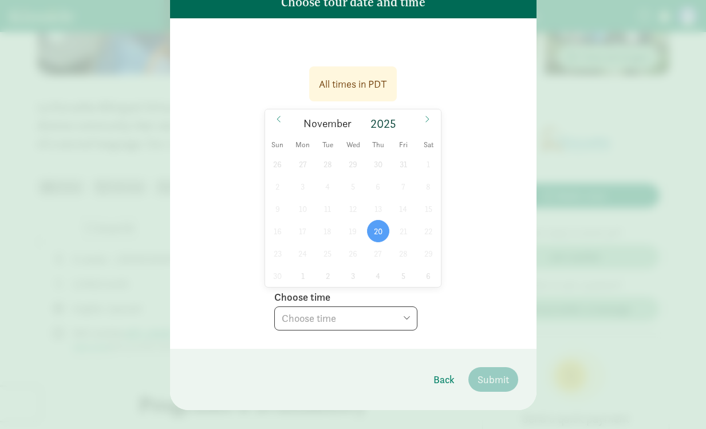
scroll to position [107, 0]
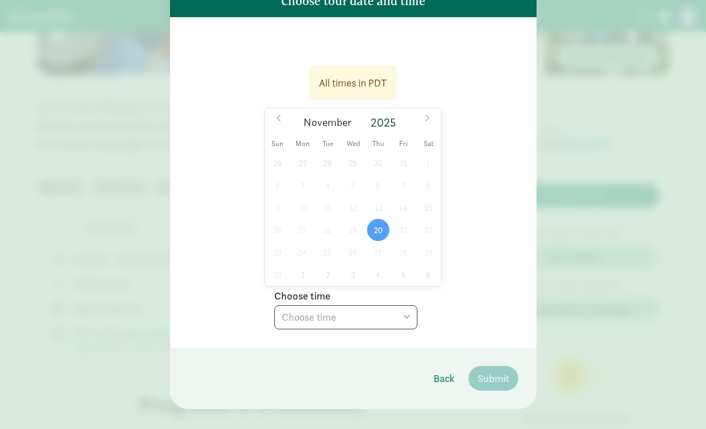
click at [382, 311] on select "Choose time 11:30 AM (virtual tour)" at bounding box center [345, 317] width 143 height 24
click at [426, 114] on icon at bounding box center [427, 117] width 3 height 6
click at [277, 114] on icon at bounding box center [278, 118] width 7 height 8
type input "2025"
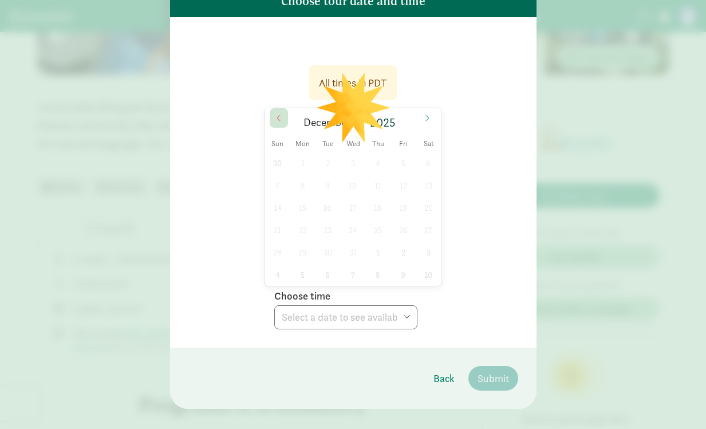
click at [277, 114] on icon at bounding box center [278, 118] width 7 height 8
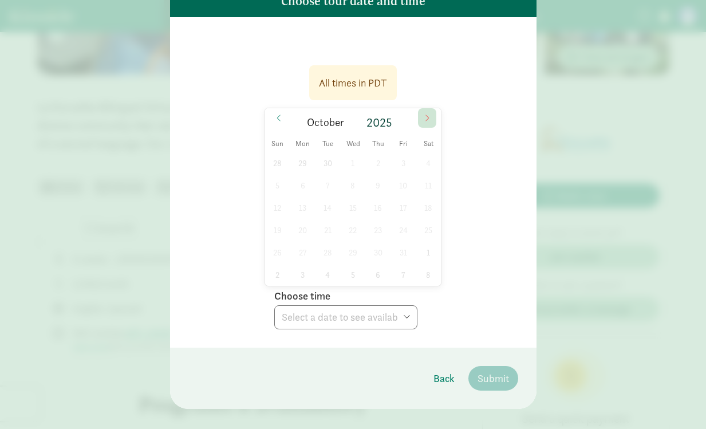
click at [424, 114] on icon at bounding box center [427, 118] width 7 height 8
click at [367, 310] on select "Choose time 11:30 AM (virtual tour)" at bounding box center [345, 317] width 143 height 24
select select "2025-11-20T11:30:00.000-08:00"
click at [274, 305] on select "Choose time 11:30 AM (virtual tour)" at bounding box center [345, 317] width 143 height 24
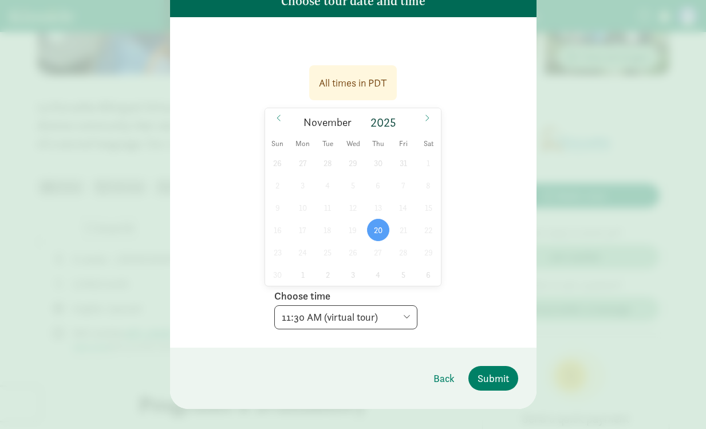
click at [438, 310] on div "All times in PDT 11/20/2025 November 2025 Sun Mon Tue Wed Thu Fri Sat 26 27 28 …" at bounding box center [353, 193] width 330 height 271
click at [477, 370] on span "Submit" at bounding box center [492, 377] width 31 height 15
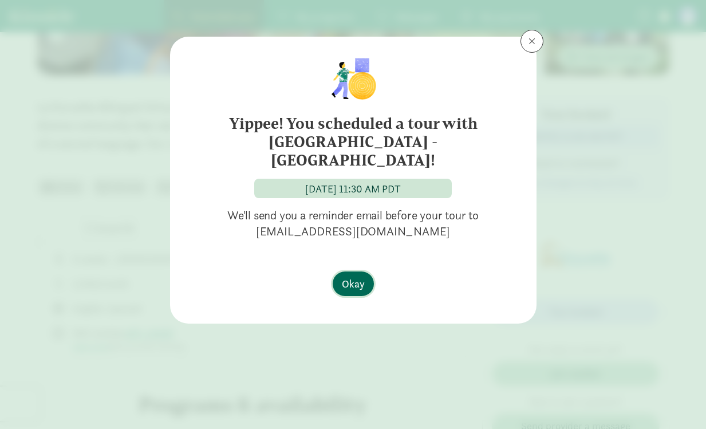
click at [357, 276] on span "Okay" at bounding box center [353, 283] width 23 height 15
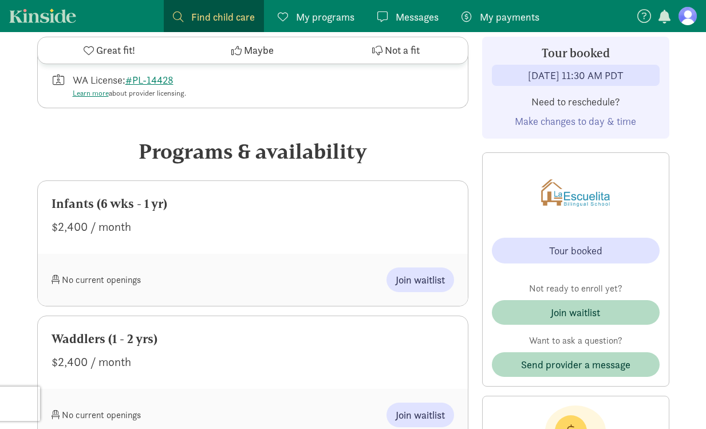
scroll to position [489, 0]
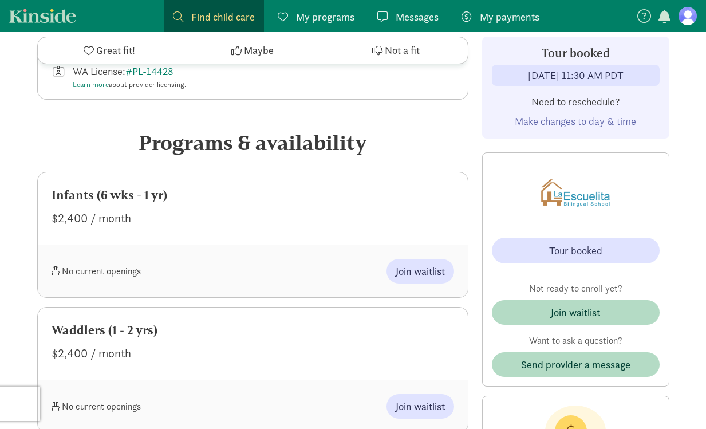
click at [378, 262] on div "Join waitlist" at bounding box center [352, 271] width 201 height 25
click at [238, 247] on div "No current openings Join waitlist" at bounding box center [253, 271] width 430 height 52
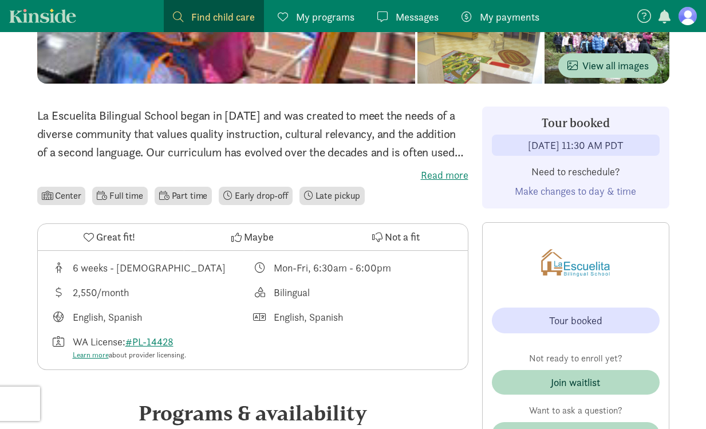
scroll to position [217, 0]
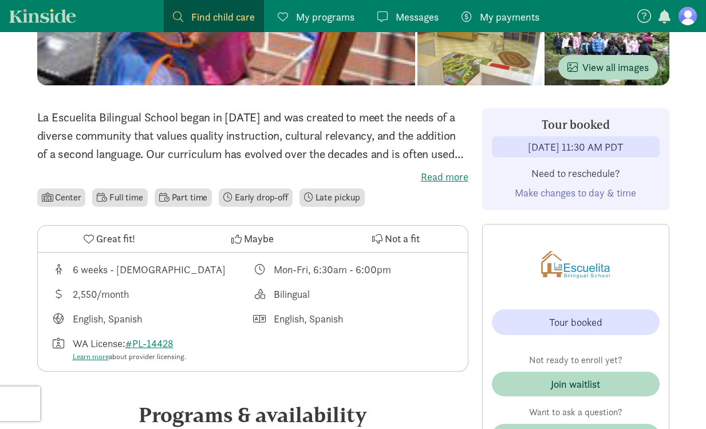
click at [442, 179] on label "Read more" at bounding box center [252, 177] width 431 height 14
click at [0, 0] on input "Read more" at bounding box center [0, 0] width 0 height 0
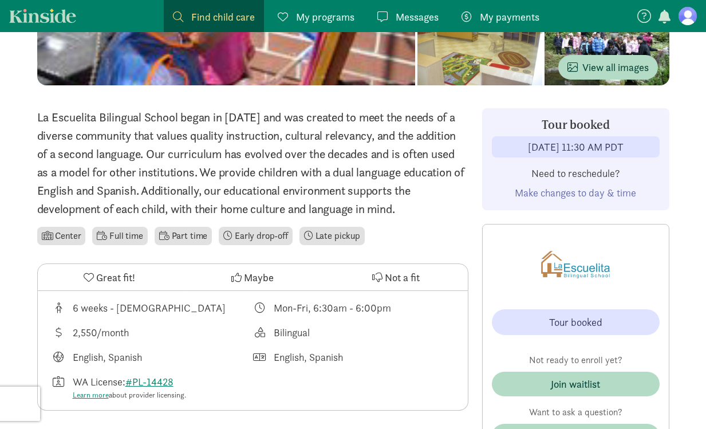
click at [445, 214] on p "La Escuelita Bilingual School began in 1979 and was created to meet the needs o…" at bounding box center [252, 162] width 431 height 109
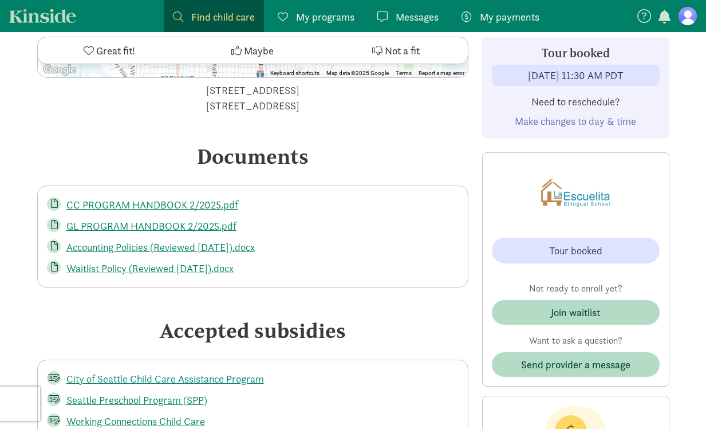
scroll to position [2058, 0]
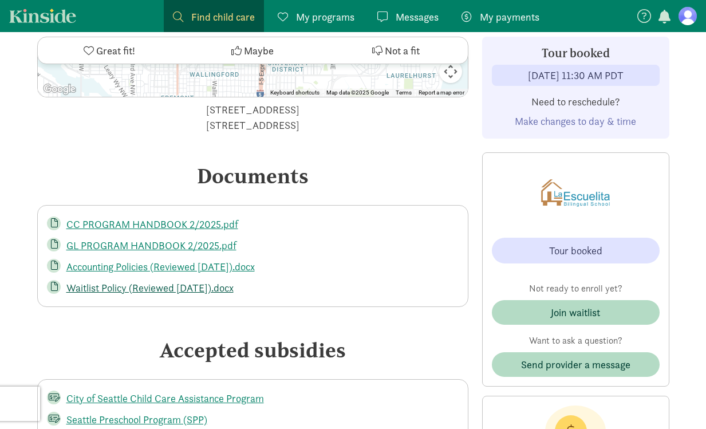
click at [128, 281] on link "Waitlist Policy (Reviewed 12-16-24).docx" at bounding box center [149, 287] width 167 height 13
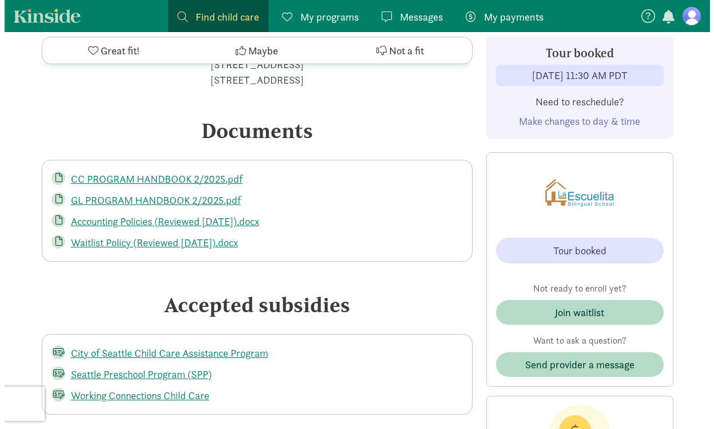
scroll to position [2110, 0]
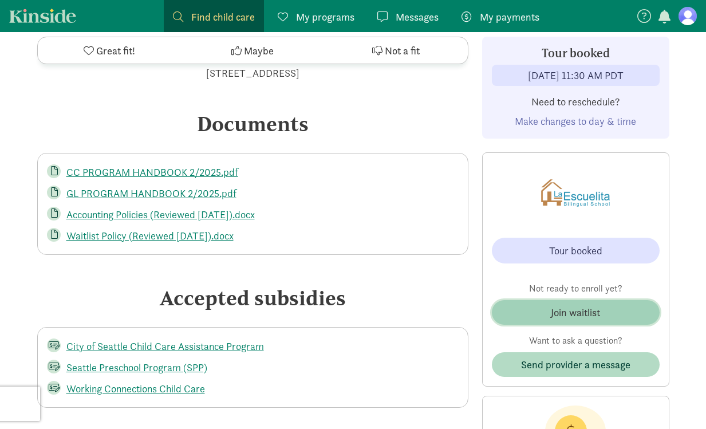
click at [568, 311] on div "Join waitlist" at bounding box center [575, 311] width 49 height 15
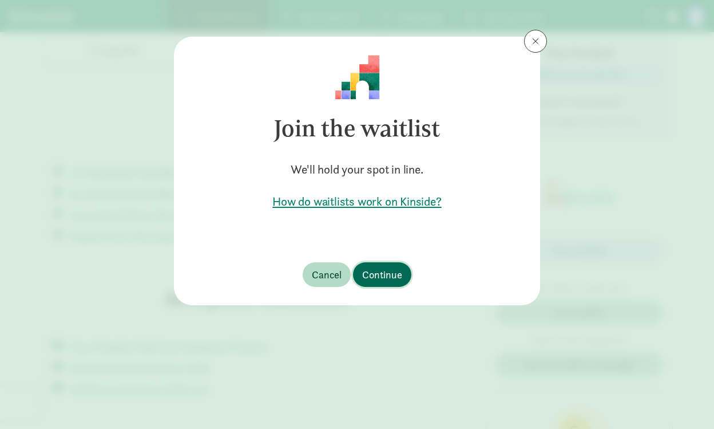
click at [394, 275] on span "Continue" at bounding box center [382, 274] width 40 height 15
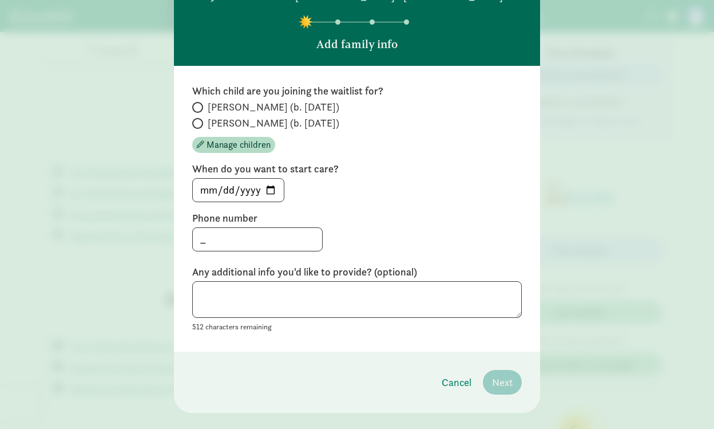
scroll to position [0, 0]
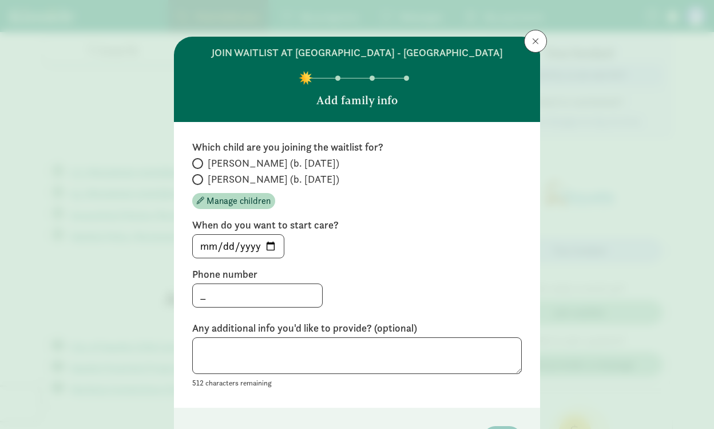
click at [230, 176] on span "Nora (b. September 2022)" at bounding box center [274, 179] width 132 height 14
click at [200, 176] on input "Nora (b. September 2022)" at bounding box center [195, 179] width 7 height 7
radio input "true"
click at [240, 157] on span "Wesley (b. December 2024)" at bounding box center [274, 163] width 132 height 14
click at [200, 160] on input "Wesley (b. December 2024)" at bounding box center [195, 163] width 7 height 7
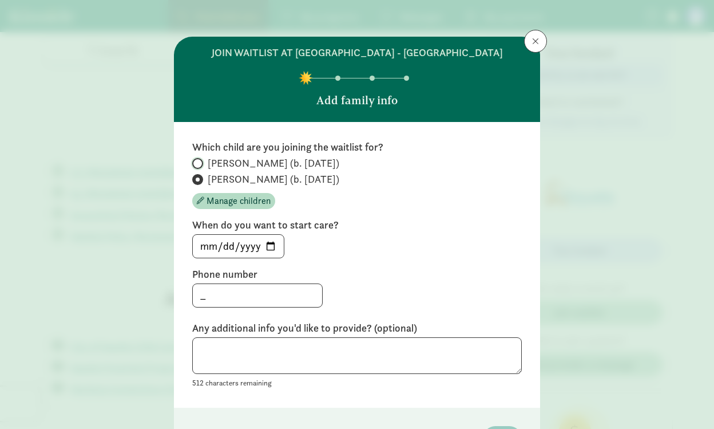
radio input "true"
click at [243, 181] on span "Nora (b. September 2022)" at bounding box center [274, 179] width 132 height 14
click at [200, 181] on input "Nora (b. September 2022)" at bounding box center [195, 179] width 7 height 7
radio input "true"
radio input "false"
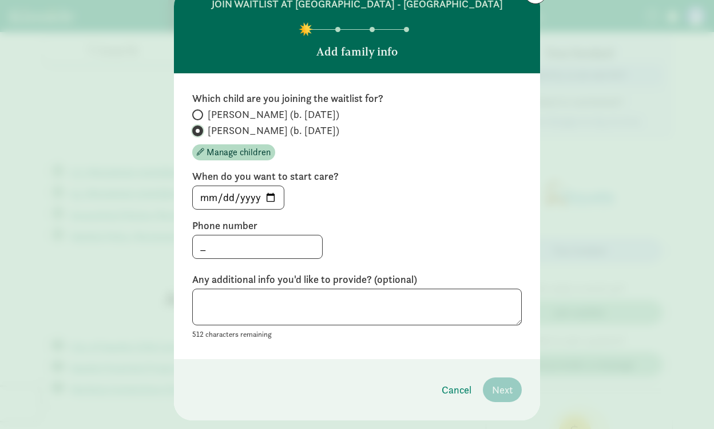
scroll to position [52, 0]
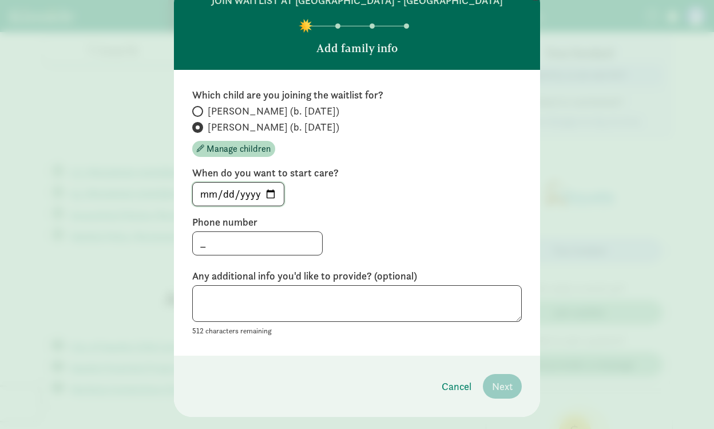
click at [270, 195] on input "2025-09-02" at bounding box center [238, 194] width 91 height 23
type input "2025-10-01"
click at [318, 235] on div "_" at bounding box center [357, 243] width 330 height 24
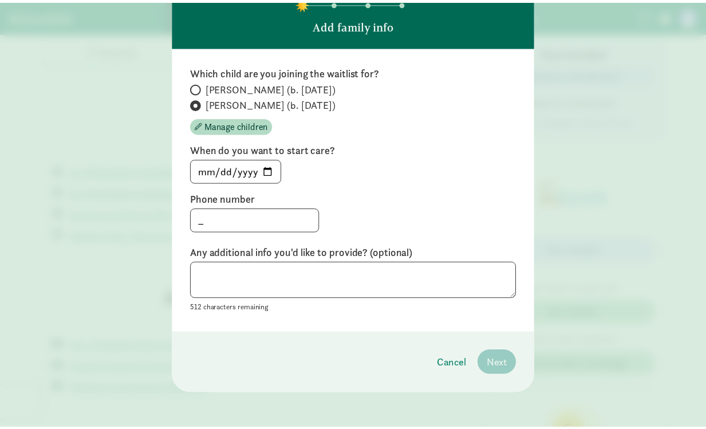
scroll to position [77, 0]
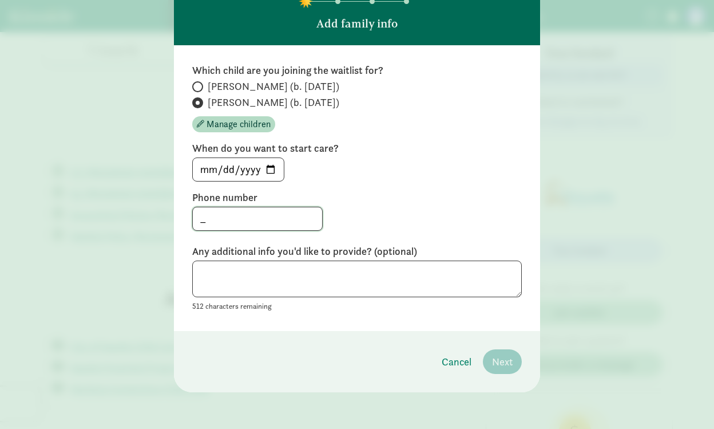
click at [193, 220] on input "_" at bounding box center [257, 218] width 129 height 23
drag, startPoint x: 216, startPoint y: 220, endPoint x: 166, endPoint y: 220, distance: 49.8
click at [166, 220] on div "join waitlist at La Escuelita Bilingual School - Green Lake Add family info Whi…" at bounding box center [357, 214] width 714 height 429
type input "4257707067"
click at [329, 221] on div "4257707067" at bounding box center [357, 219] width 330 height 24
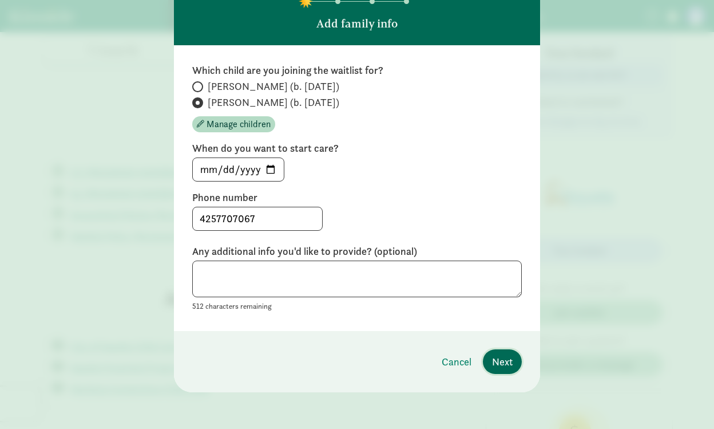
click at [496, 366] on span "Next" at bounding box center [502, 361] width 21 height 15
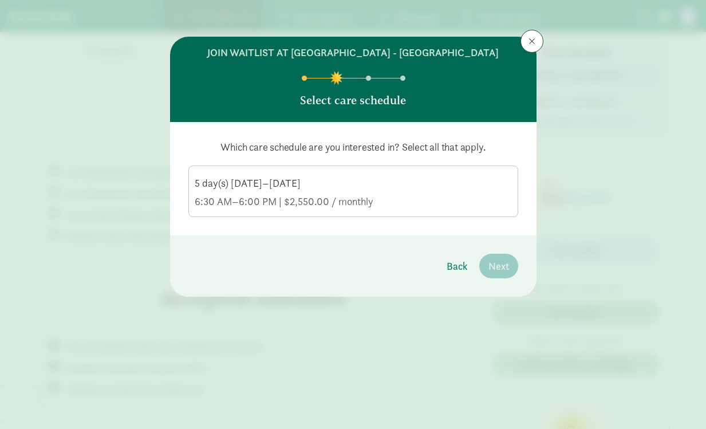
scroll to position [0, 0]
click at [366, 158] on div "Which care schedule are you interested in? Select all that apply. 5 day(s) Mond…" at bounding box center [353, 178] width 330 height 77
click at [369, 195] on div "5 day(s) Monday–Friday" at bounding box center [353, 202] width 317 height 14
click at [0, 0] on input "5 day(s) Monday–Friday 6:30 AM–6:00 PM | $2,550.00 / monthly" at bounding box center [0, 0] width 0 height 0
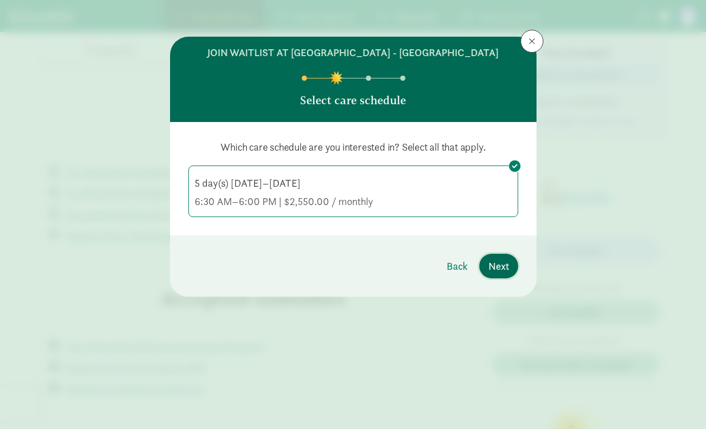
click at [491, 272] on span "Next" at bounding box center [498, 265] width 21 height 15
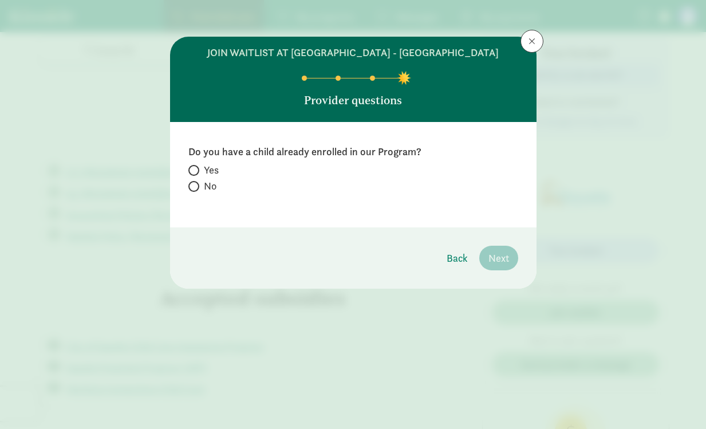
click at [196, 192] on label "No" at bounding box center [353, 186] width 330 height 14
click at [196, 190] on input "No" at bounding box center [191, 186] width 7 height 7
radio input "true"
click at [503, 251] on span "Next" at bounding box center [498, 257] width 21 height 15
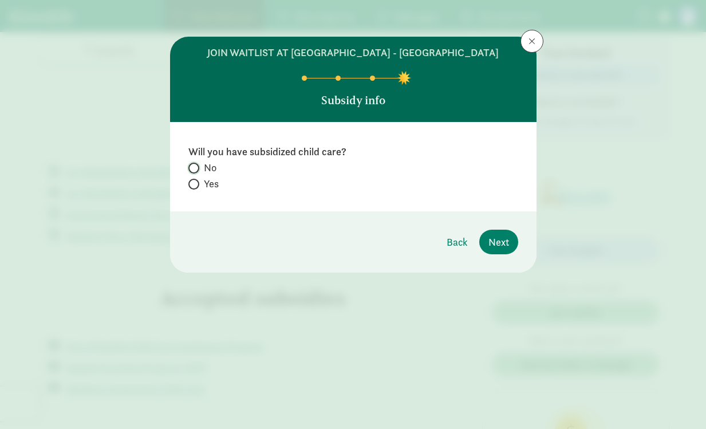
click at [194, 167] on input "No" at bounding box center [191, 167] width 7 height 7
radio input "true"
click at [485, 247] on button "Next" at bounding box center [498, 242] width 39 height 25
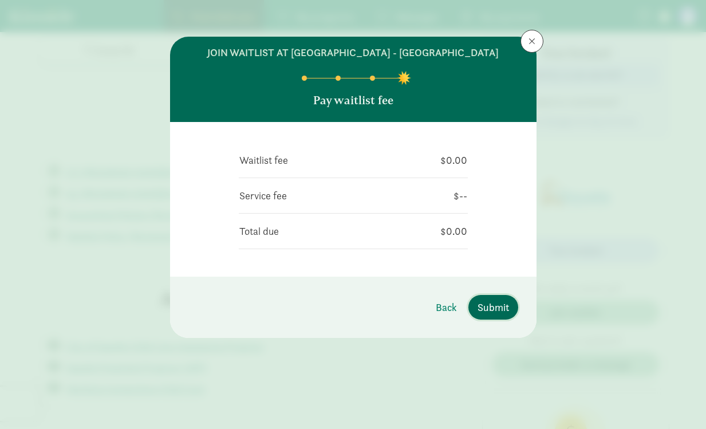
click at [499, 306] on span "Submit" at bounding box center [492, 306] width 31 height 15
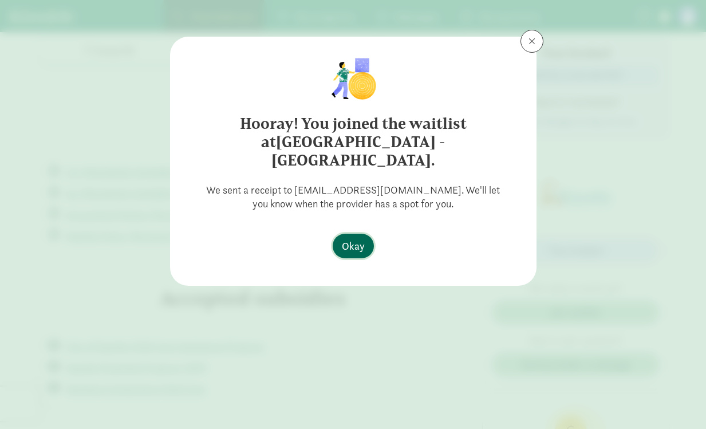
click at [340, 234] on button "Okay" at bounding box center [353, 246] width 41 height 25
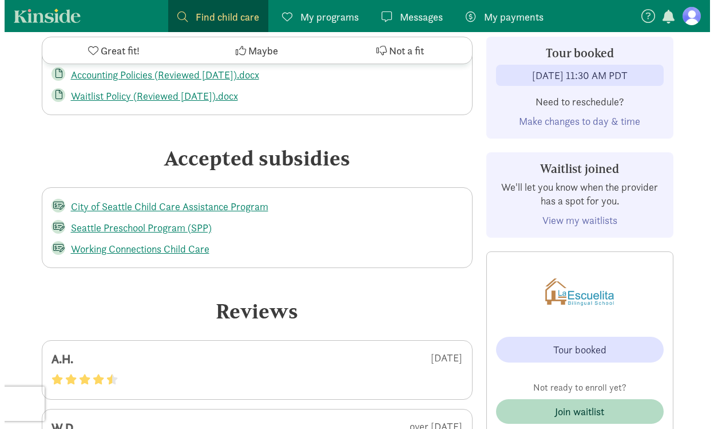
scroll to position [2329, 0]
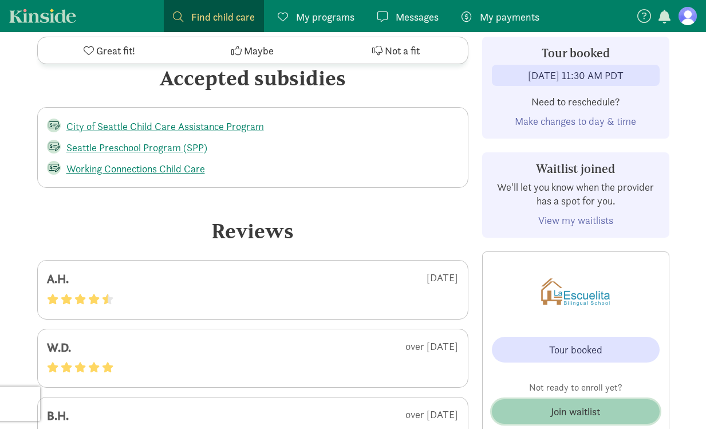
click at [541, 403] on span "Join waitlist" at bounding box center [575, 410] width 149 height 15
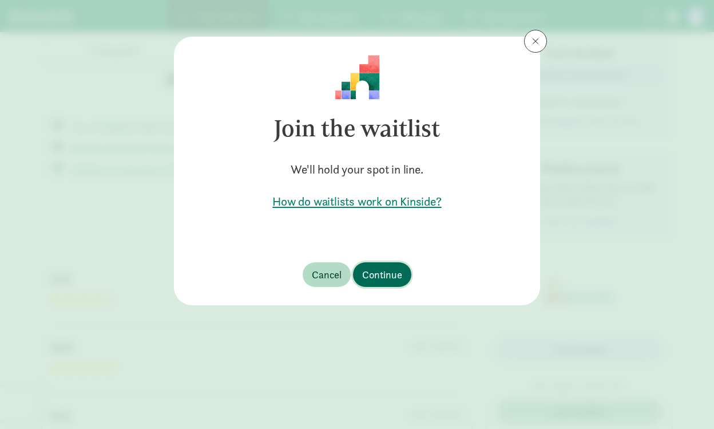
click at [390, 279] on span "Continue" at bounding box center [382, 274] width 40 height 15
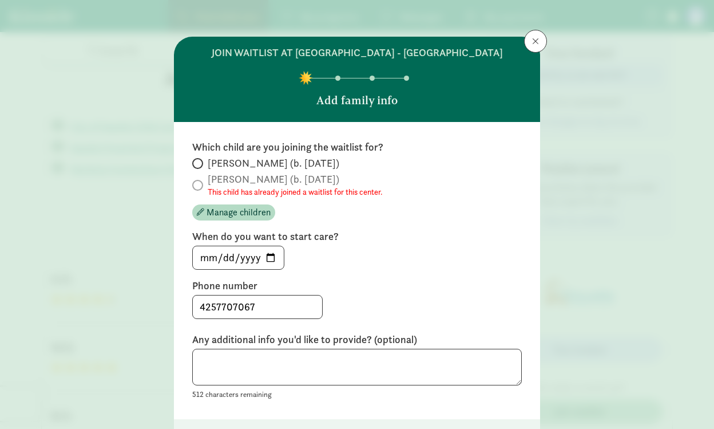
click at [213, 161] on span "Wesley (b. December 2024)" at bounding box center [274, 163] width 132 height 14
click at [200, 161] on input "Wesley (b. December 2024)" at bounding box center [195, 163] width 7 height 7
radio input "true"
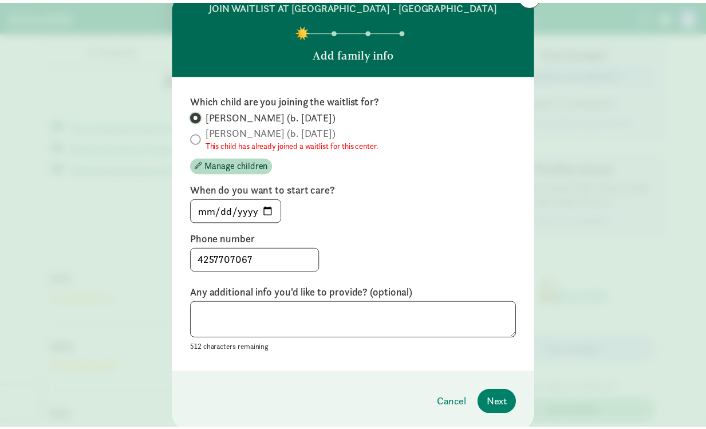
scroll to position [53, 0]
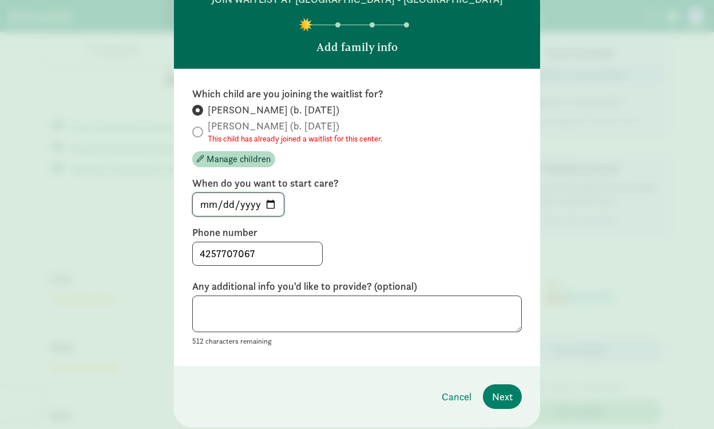
click at [265, 203] on input "2025-09-02" at bounding box center [238, 204] width 91 height 23
type input "2025-10-01"
click at [495, 401] on span "Next" at bounding box center [502, 396] width 21 height 15
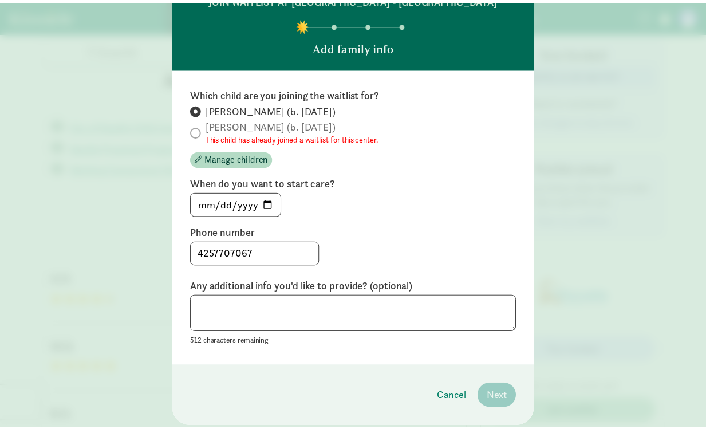
scroll to position [0, 0]
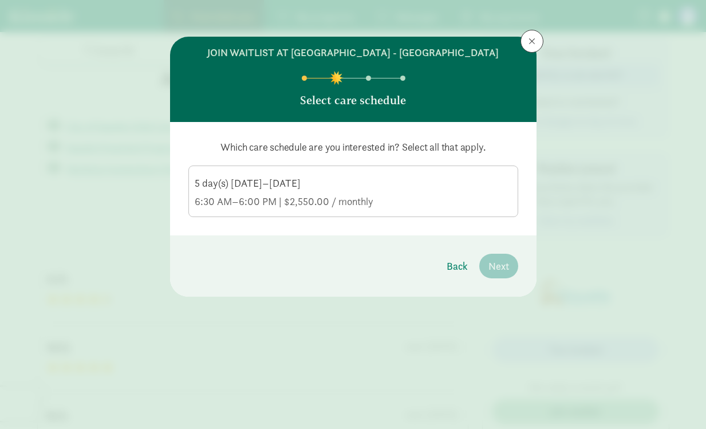
click at [408, 195] on div "5 day(s) Monday–Friday" at bounding box center [353, 202] width 317 height 14
click at [0, 0] on input "5 day(s) Monday–Friday 6:30 AM–6:00 PM | $2,550.00 / monthly" at bounding box center [0, 0] width 0 height 0
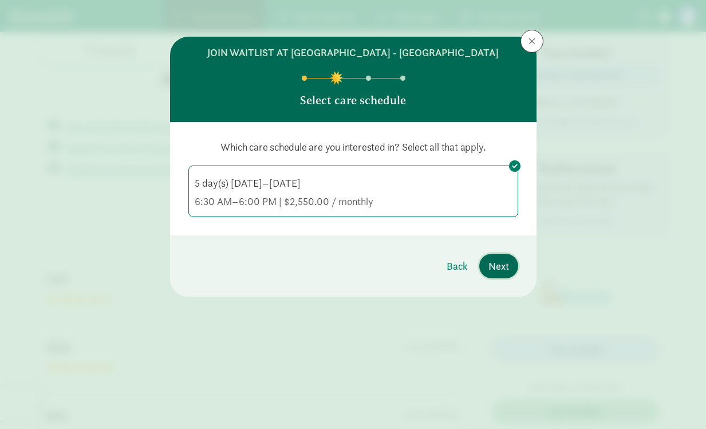
click at [489, 271] on span "Next" at bounding box center [498, 265] width 21 height 15
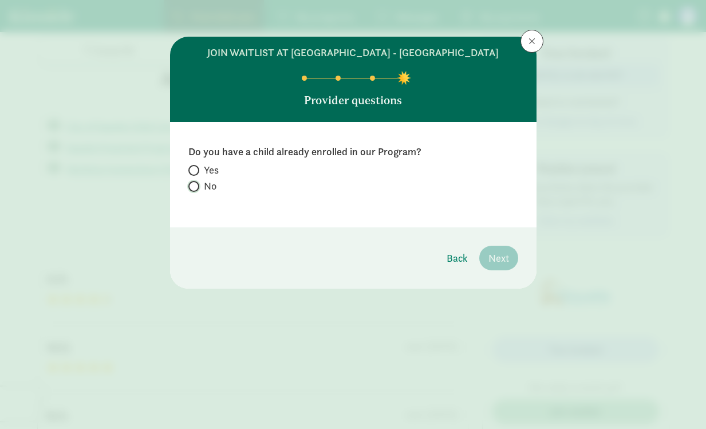
click at [195, 185] on input "No" at bounding box center [191, 186] width 7 height 7
radio input "true"
click at [504, 255] on span "Next" at bounding box center [498, 257] width 21 height 15
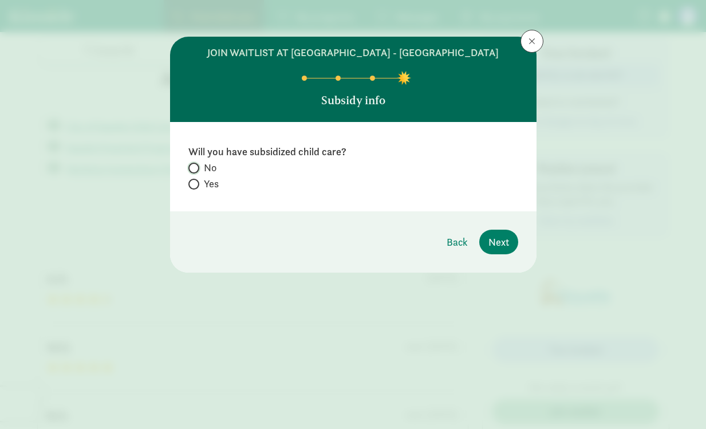
click at [193, 166] on input "No" at bounding box center [191, 167] width 7 height 7
radio input "true"
click at [491, 244] on span "Next" at bounding box center [498, 241] width 21 height 15
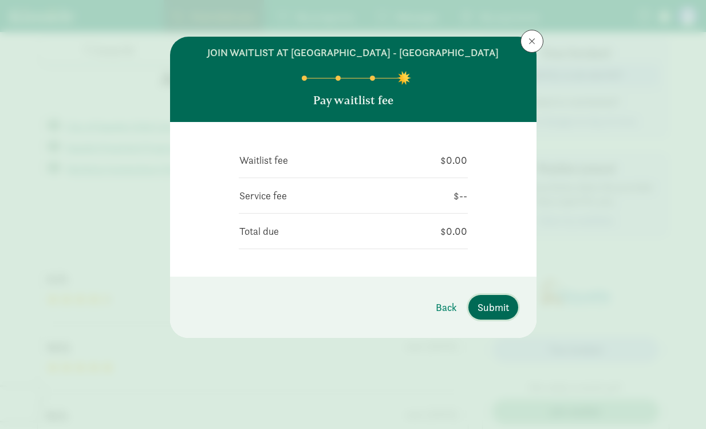
click at [496, 302] on span "Submit" at bounding box center [492, 306] width 31 height 15
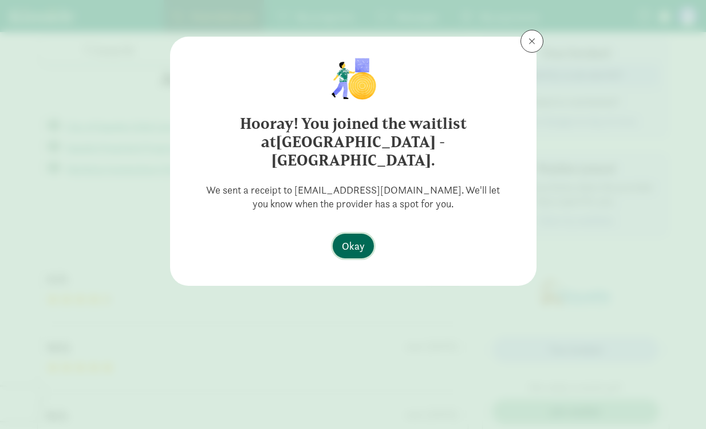
click at [352, 238] on span "Okay" at bounding box center [353, 245] width 23 height 15
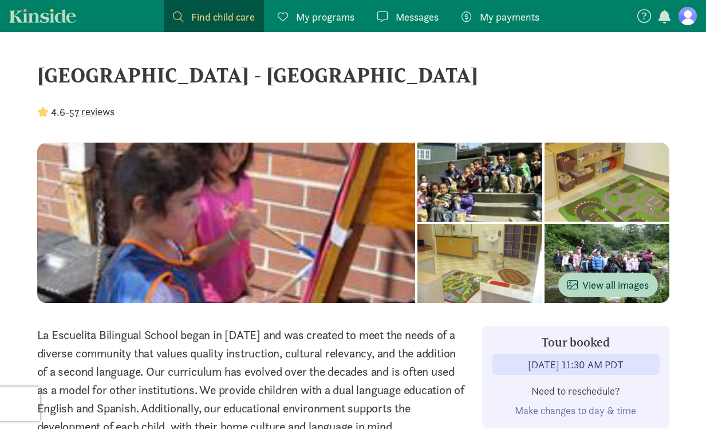
click at [335, 13] on span "My programs" at bounding box center [325, 16] width 58 height 15
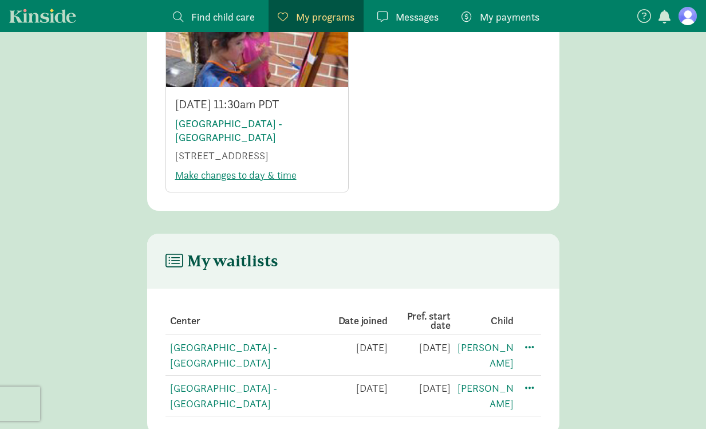
scroll to position [153, 0]
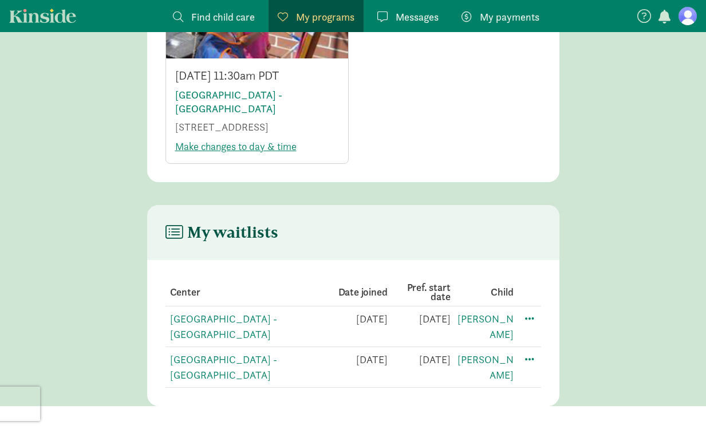
click at [132, 278] on main "My waitlists Center Date joined Pref. start date Child La Escuelita Bilingual S…" at bounding box center [353, 305] width 706 height 201
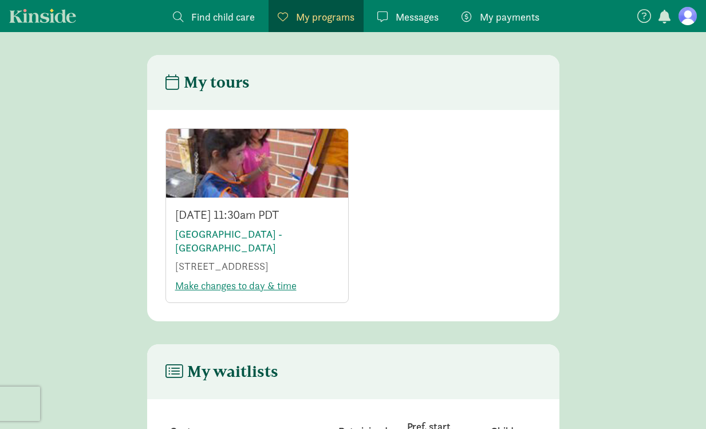
click at [400, 14] on span "Messages" at bounding box center [416, 16] width 43 height 15
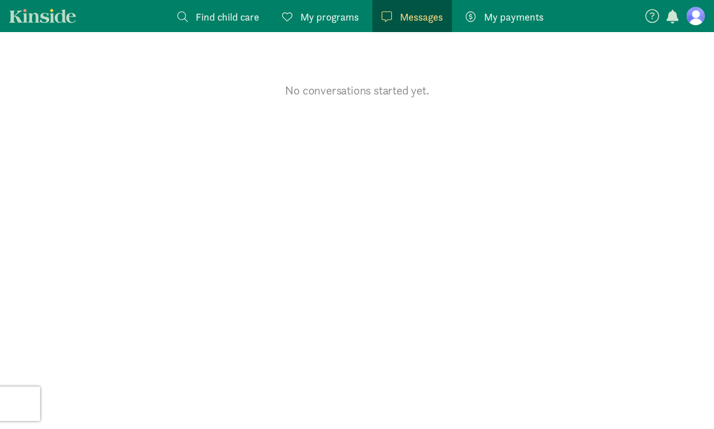
click at [340, 18] on span "My programs" at bounding box center [329, 16] width 58 height 15
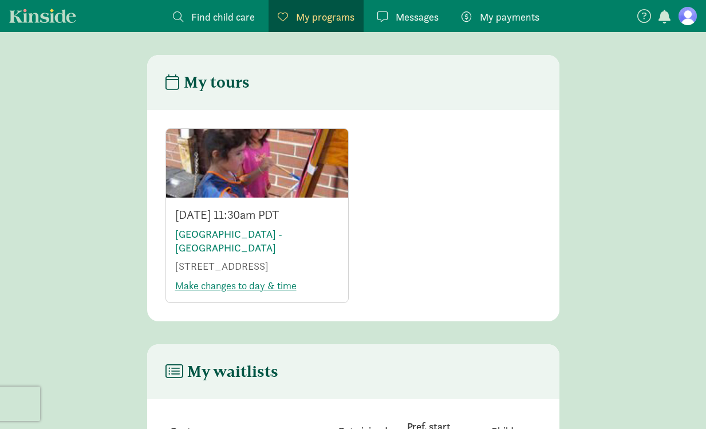
click at [193, 17] on span "Find child care" at bounding box center [223, 16] width 64 height 15
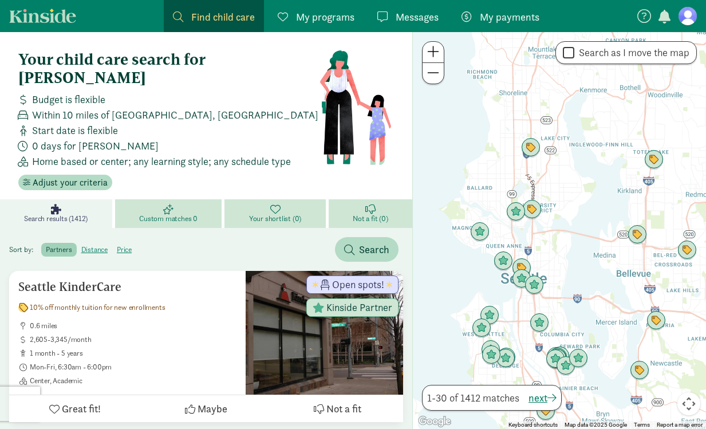
drag, startPoint x: 535, startPoint y: 135, endPoint x: 565, endPoint y: 186, distance: 59.0
click at [565, 186] on div at bounding box center [559, 230] width 293 height 397
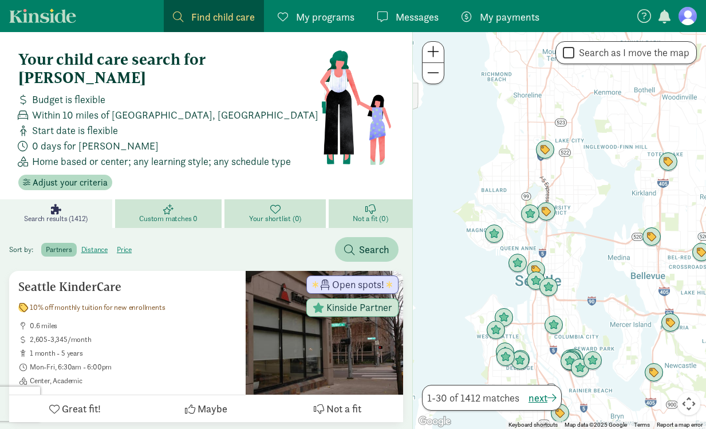
click at [430, 49] on span at bounding box center [433, 52] width 12 height 14
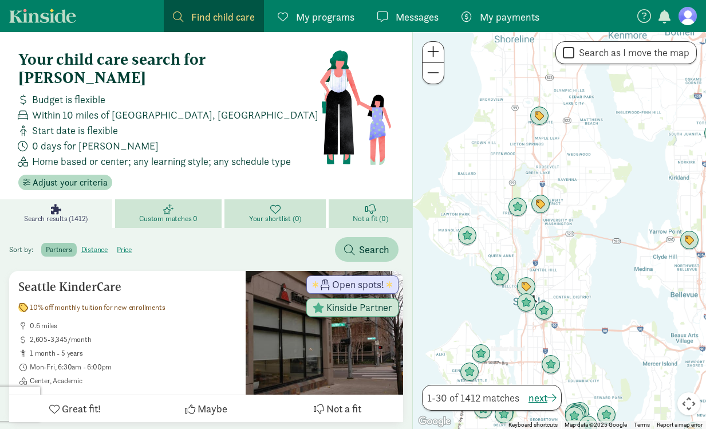
click at [430, 49] on span at bounding box center [433, 52] width 12 height 14
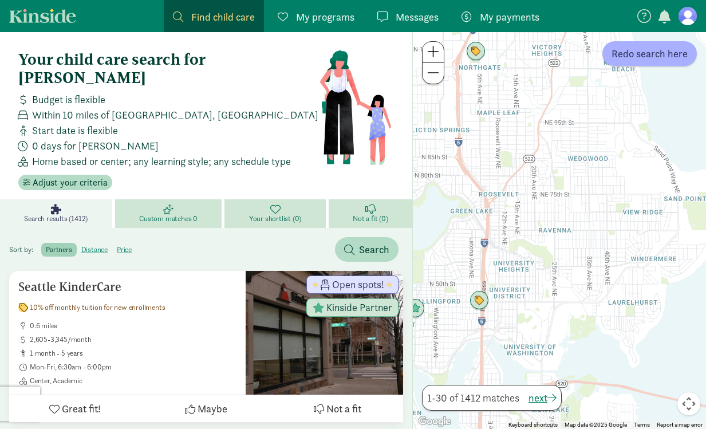
drag, startPoint x: 638, startPoint y: 128, endPoint x: 611, endPoint y: 278, distance: 152.8
click at [611, 278] on div at bounding box center [559, 230] width 293 height 397
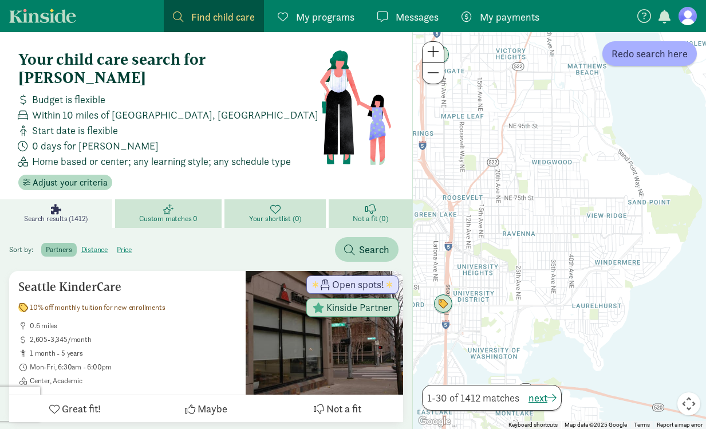
drag, startPoint x: 611, startPoint y: 278, endPoint x: 574, endPoint y: 276, distance: 37.3
click at [574, 276] on div at bounding box center [559, 230] width 293 height 397
click at [638, 58] on span "Redo search here" at bounding box center [649, 53] width 76 height 15
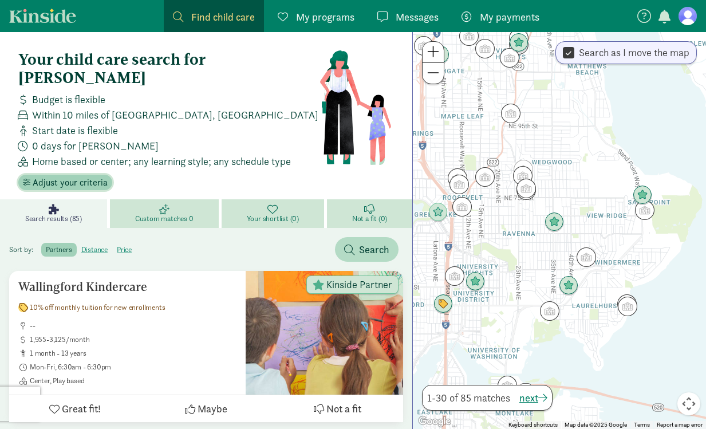
click at [78, 176] on span "Adjust your criteria" at bounding box center [70, 183] width 75 height 14
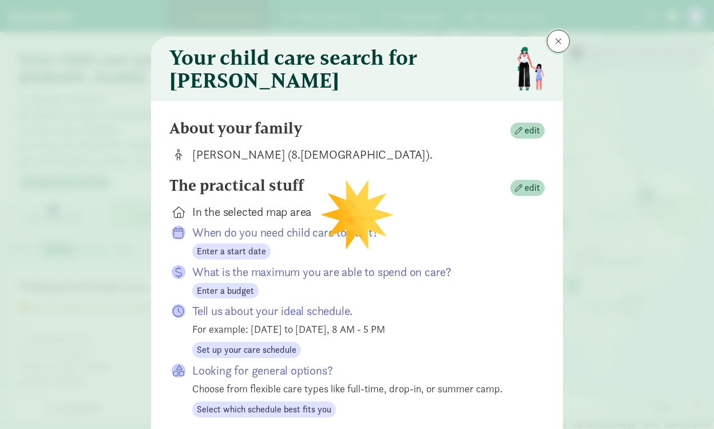
click at [551, 41] on button at bounding box center [558, 41] width 23 height 23
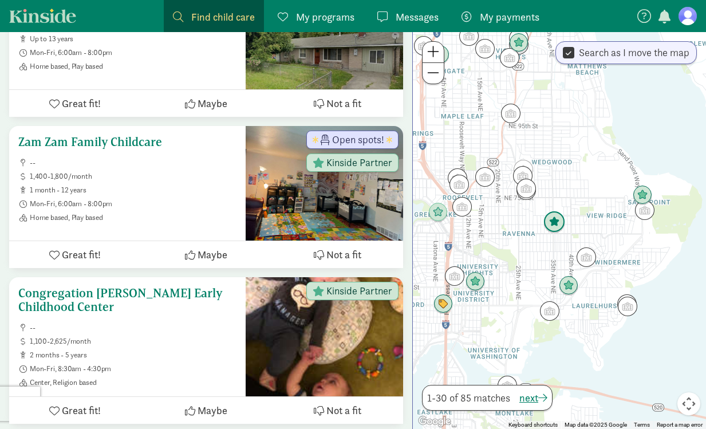
scroll to position [614, 0]
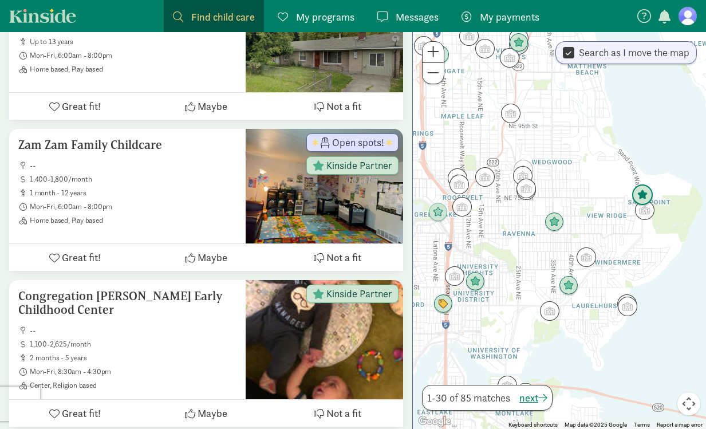
click at [647, 193] on img "Click to see details" at bounding box center [642, 195] width 22 height 22
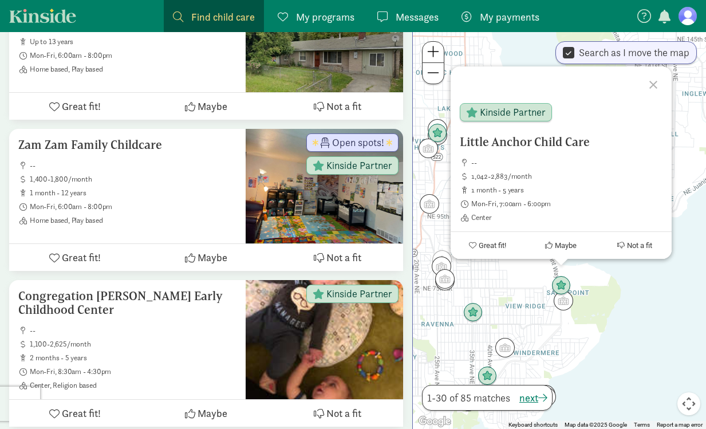
click at [652, 81] on div at bounding box center [654, 82] width 33 height 33
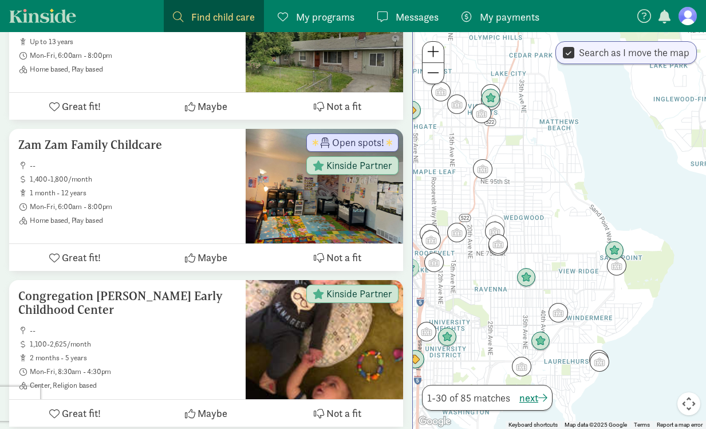
drag, startPoint x: 506, startPoint y: 321, endPoint x: 571, endPoint y: 276, distance: 78.9
click at [571, 276] on div at bounding box center [559, 230] width 293 height 397
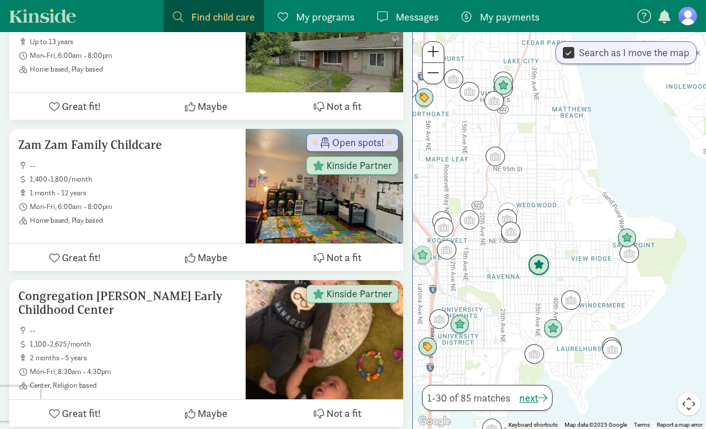
click at [537, 266] on img "Click to see details" at bounding box center [539, 265] width 22 height 22
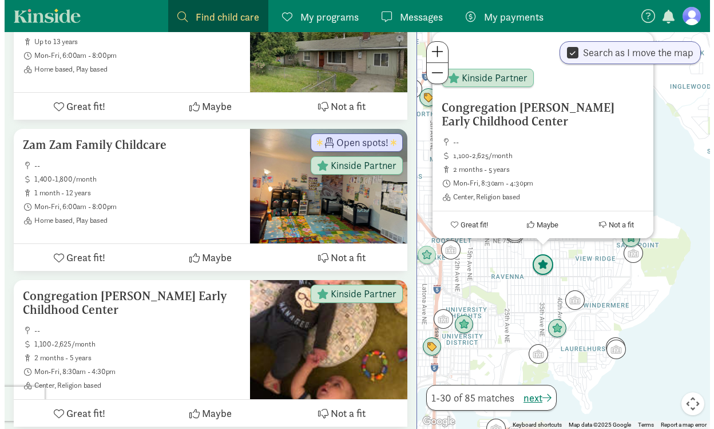
scroll to position [0, 0]
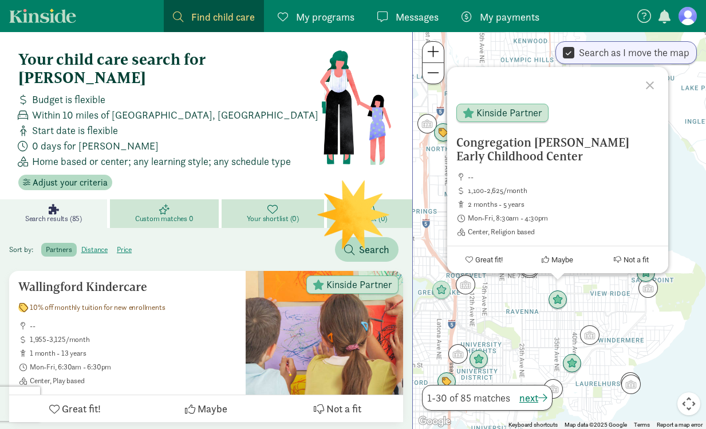
click at [647, 84] on div at bounding box center [651, 83] width 33 height 33
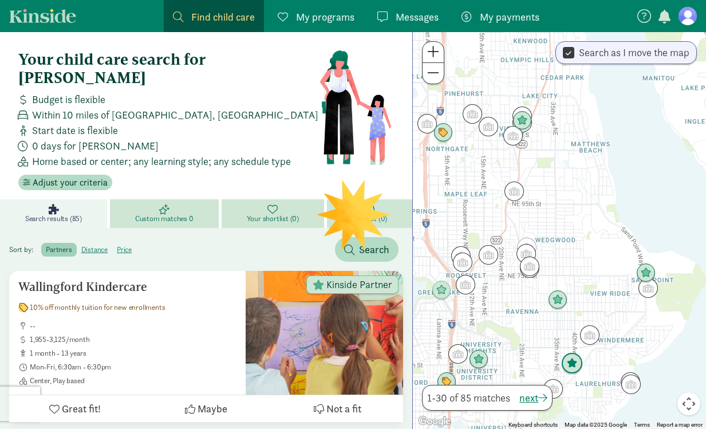
click at [572, 362] on img "Click to see details" at bounding box center [572, 364] width 22 height 22
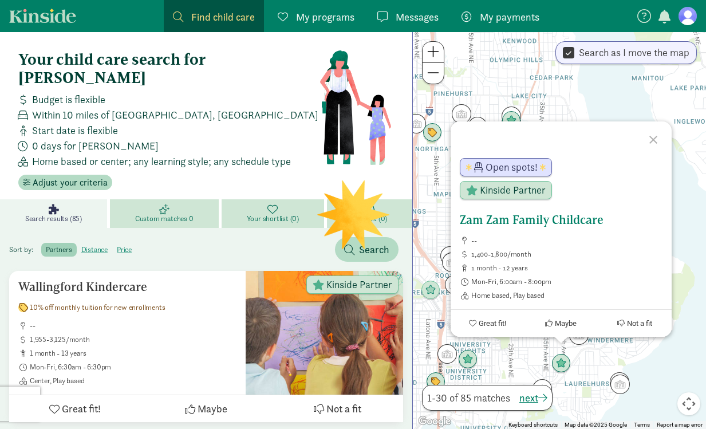
click at [560, 216] on h5 "Zam Zam Family Childcare" at bounding box center [561, 220] width 203 height 14
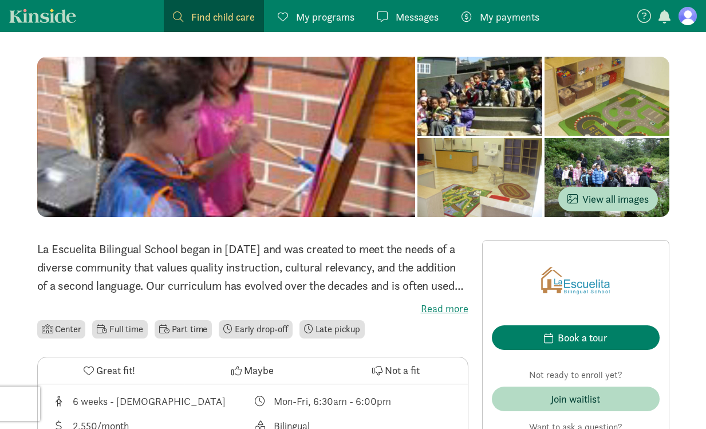
scroll to position [69, 0]
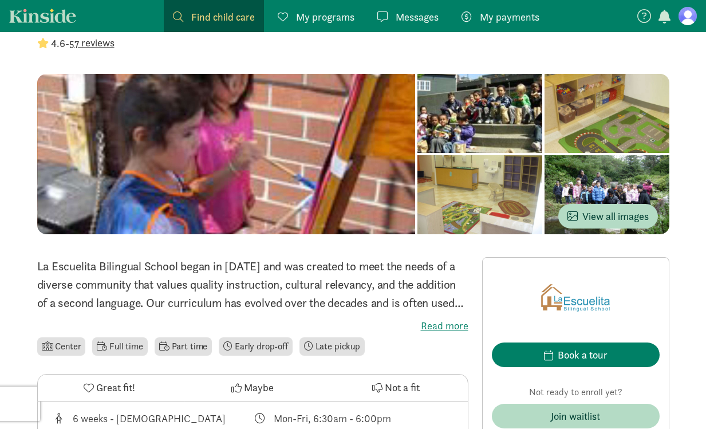
click at [181, 14] on span at bounding box center [178, 16] width 10 height 10
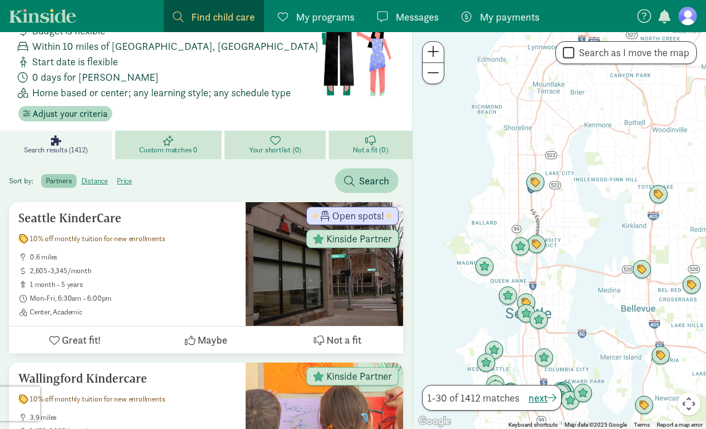
drag, startPoint x: 526, startPoint y: 140, endPoint x: 554, endPoint y: 226, distance: 89.8
click at [555, 226] on div at bounding box center [559, 230] width 293 height 397
click at [429, 48] on span at bounding box center [433, 52] width 12 height 14
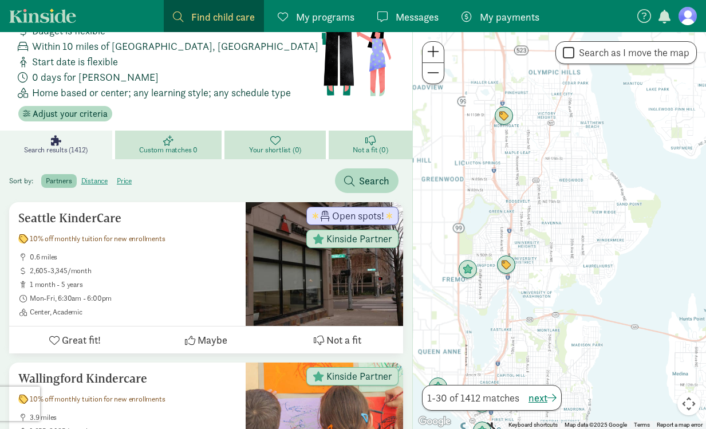
click at [429, 48] on span at bounding box center [433, 52] width 12 height 14
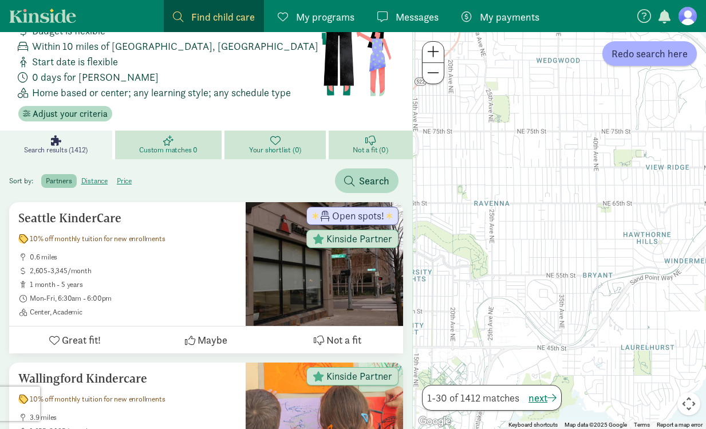
drag, startPoint x: 526, startPoint y: 137, endPoint x: 475, endPoint y: 132, distance: 51.1
click at [475, 132] on div at bounding box center [559, 230] width 293 height 397
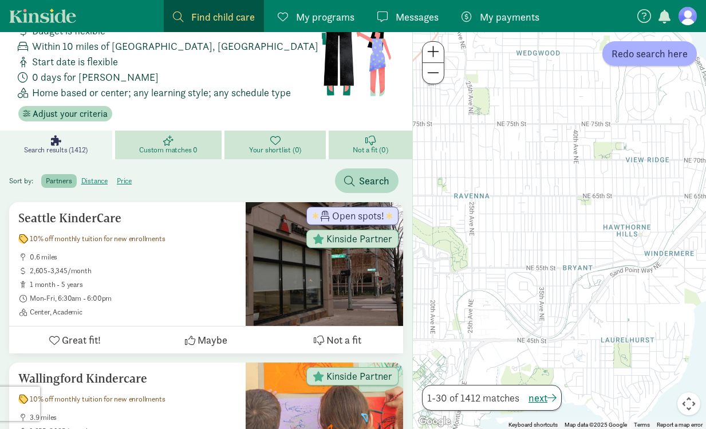
click at [434, 82] on button at bounding box center [432, 73] width 21 height 21
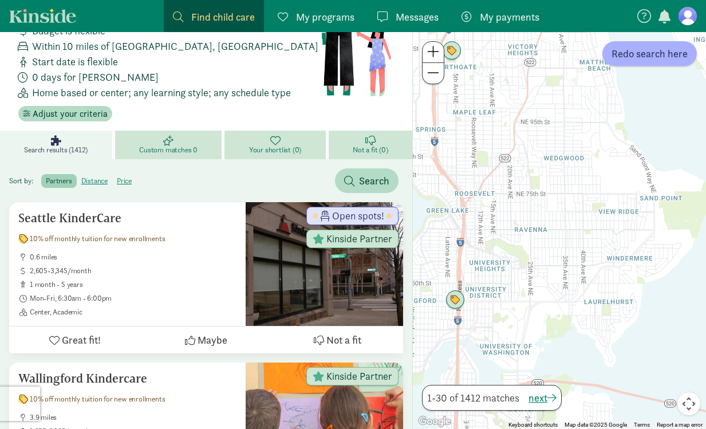
drag, startPoint x: 486, startPoint y: 129, endPoint x: 503, endPoint y: 145, distance: 23.1
click at [503, 145] on div at bounding box center [559, 230] width 293 height 397
click at [627, 56] on span "Redo search here" at bounding box center [649, 53] width 76 height 15
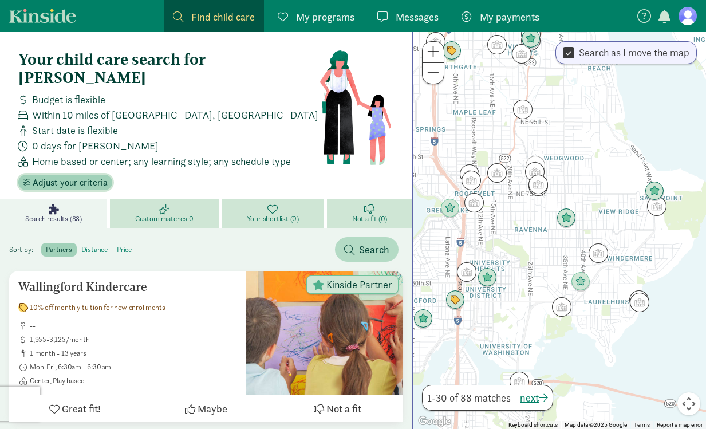
click at [88, 176] on span "Adjust your criteria" at bounding box center [70, 183] width 75 height 14
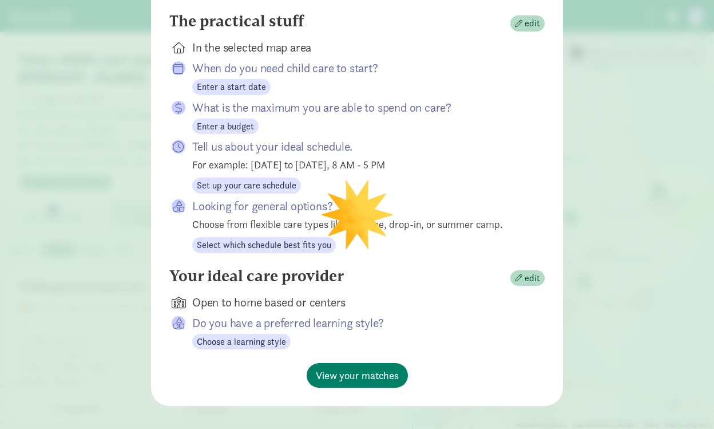
scroll to position [184, 0]
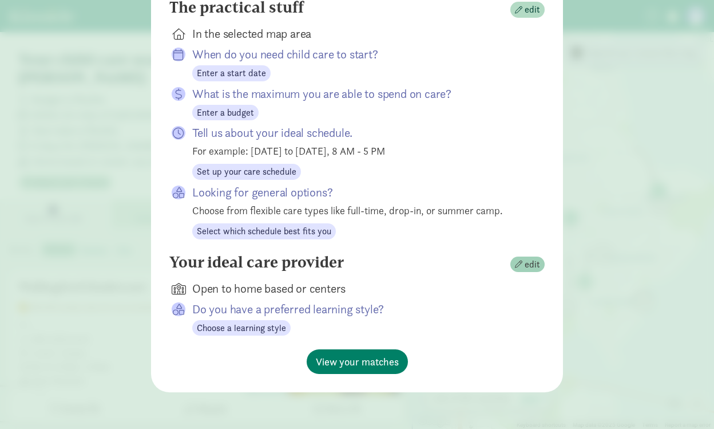
click at [518, 264] on span "button" at bounding box center [518, 263] width 7 height 7
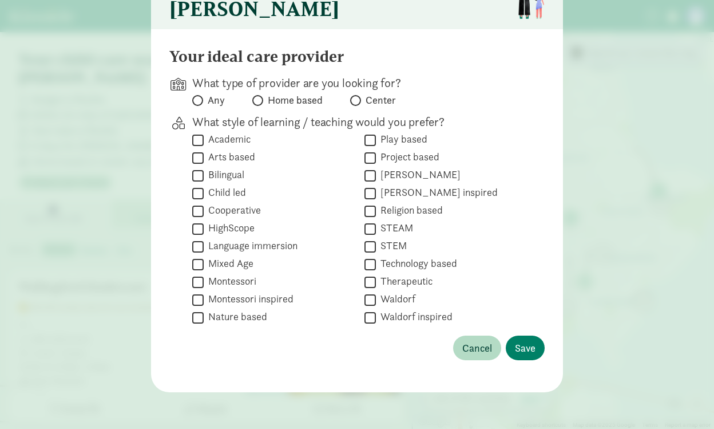
click at [359, 99] on label "Center" at bounding box center [373, 100] width 46 height 14
click at [358, 99] on input "Center" at bounding box center [353, 100] width 7 height 7
radio input "true"
click at [509, 352] on button "Save" at bounding box center [525, 347] width 39 height 25
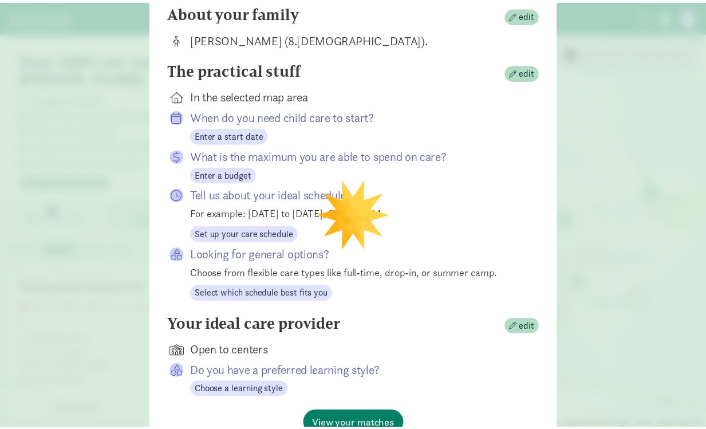
scroll to position [184, 0]
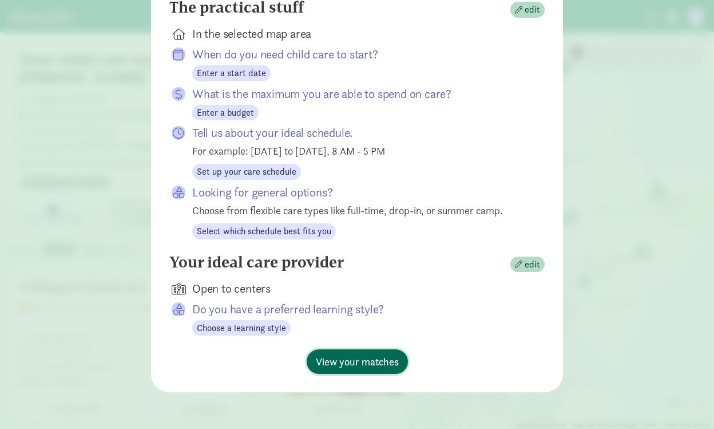
click at [373, 366] on span "View your matches" at bounding box center [357, 361] width 83 height 15
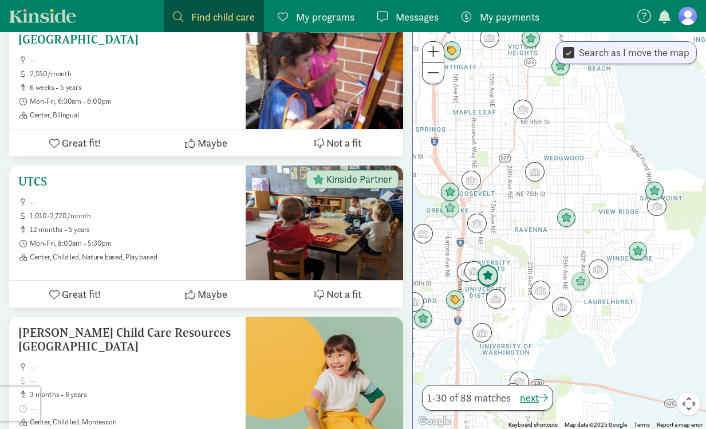
scroll to position [1047, 0]
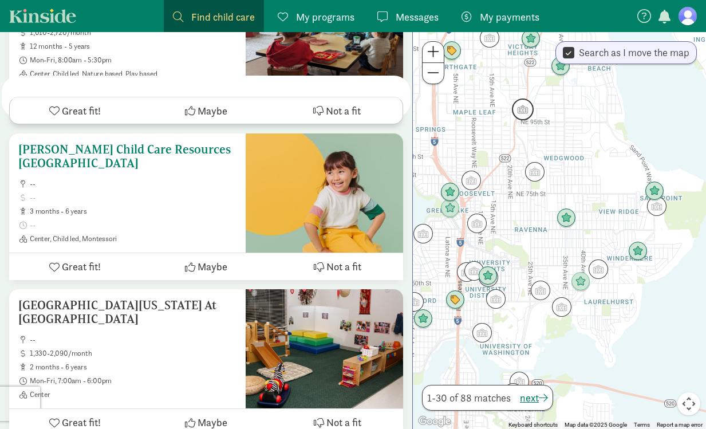
scroll to position [993, 0]
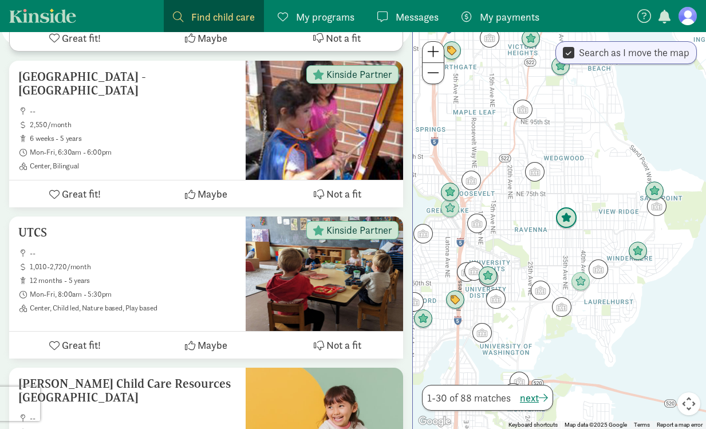
click at [568, 220] on img "Click to see details" at bounding box center [566, 218] width 22 height 22
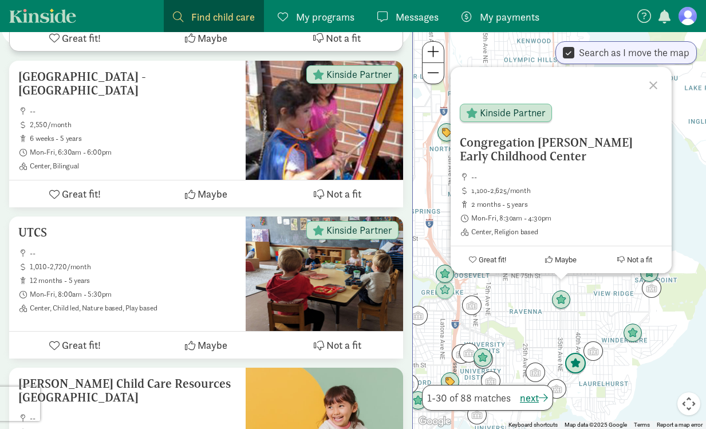
click at [574, 367] on img "Click to see details" at bounding box center [575, 364] width 22 height 22
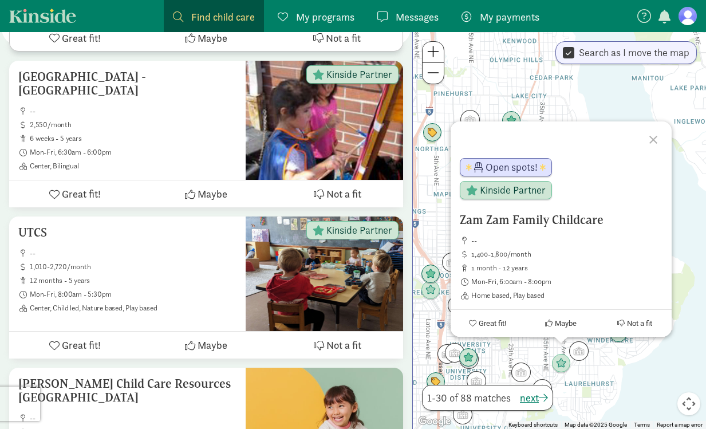
click at [611, 362] on div "To navigate, press the arrow keys. Zam Zam Family Childcare -- 1,400-1,800/mont…" at bounding box center [559, 230] width 293 height 397
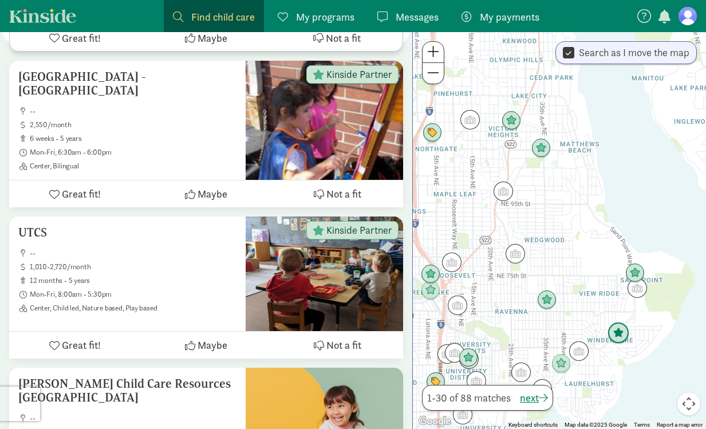
click at [622, 331] on img "Click to see details" at bounding box center [618, 333] width 22 height 22
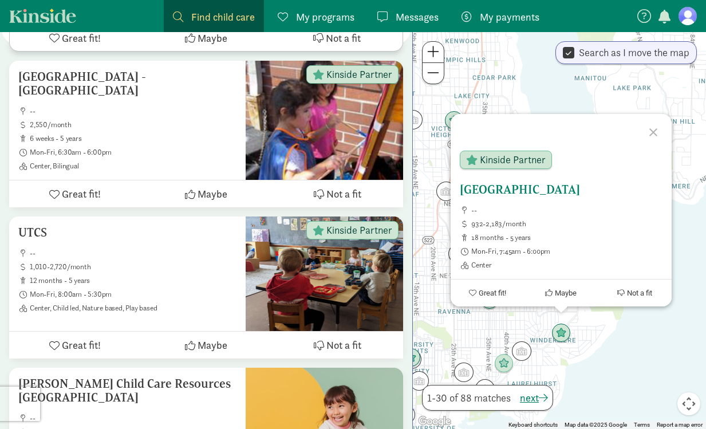
click at [530, 183] on h5 "[GEOGRAPHIC_DATA]" at bounding box center [561, 190] width 203 height 14
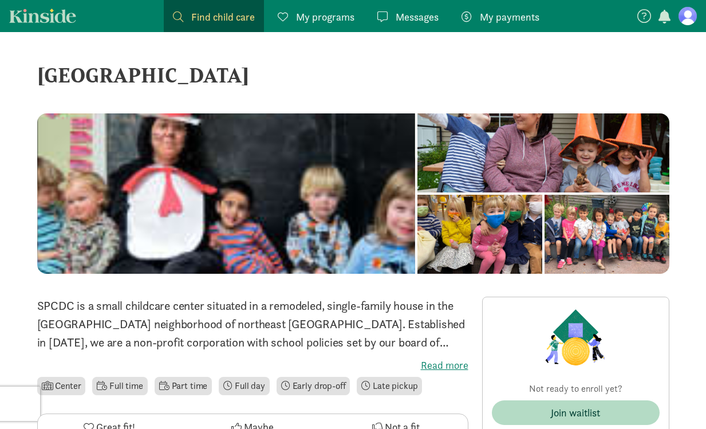
click at [240, 82] on div "[GEOGRAPHIC_DATA]" at bounding box center [353, 75] width 632 height 31
copy div "Sand Point Child Development Center ‹ › ×"
click at [290, 345] on p "SPCDC is a small childcare center situated in a remodeled, single-family house …" at bounding box center [252, 323] width 431 height 55
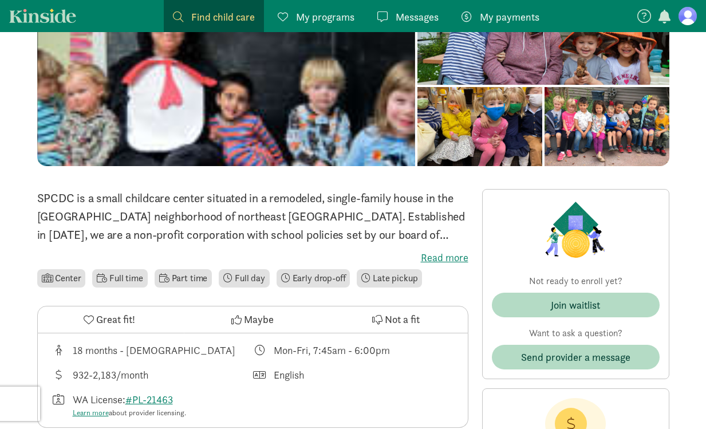
scroll to position [160, 0]
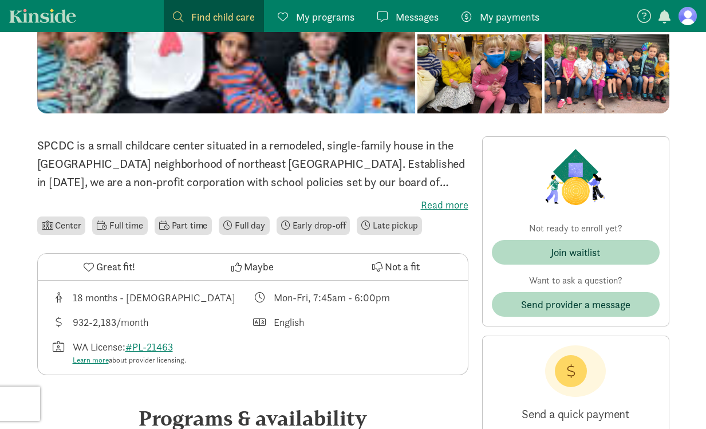
click at [429, 200] on label "Read more" at bounding box center [252, 205] width 431 height 14
click at [0, 0] on input "Read more" at bounding box center [0, 0] width 0 height 0
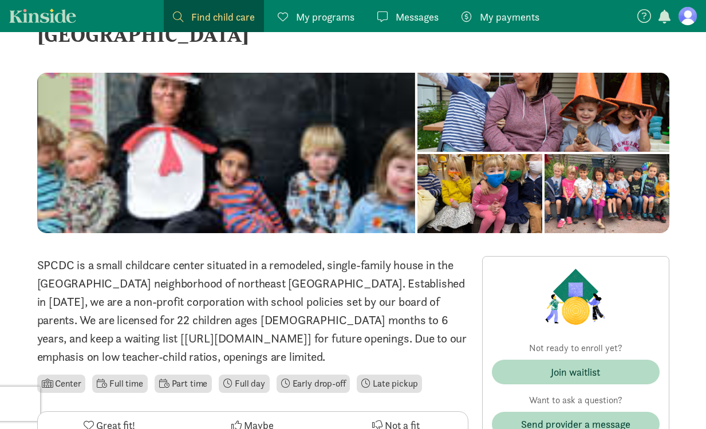
scroll to position [0, 0]
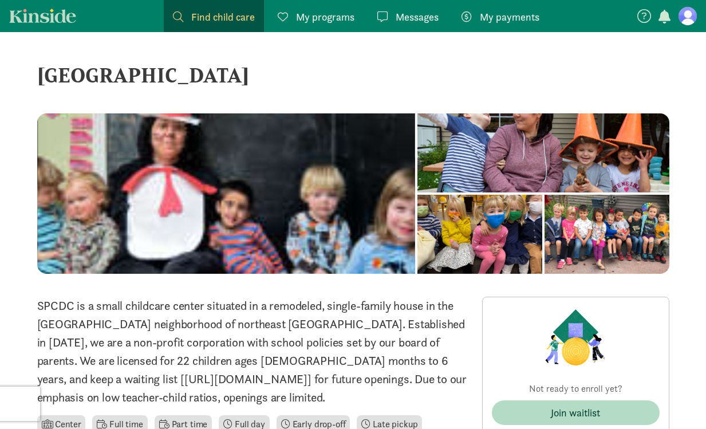
click at [516, 195] on div at bounding box center [479, 234] width 125 height 79
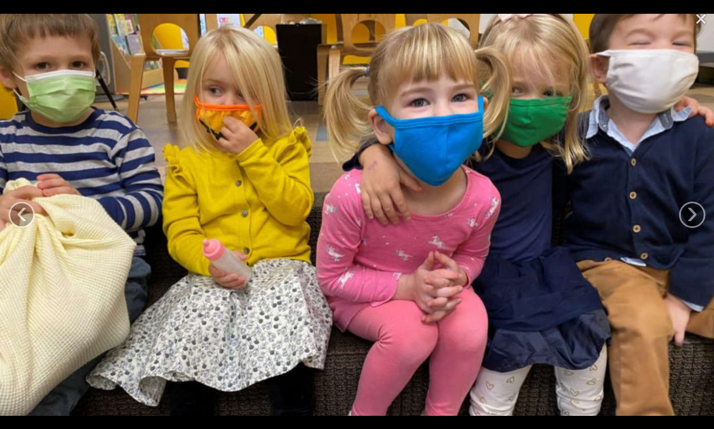
click at [699, 15] on link "×" at bounding box center [701, 17] width 26 height 34
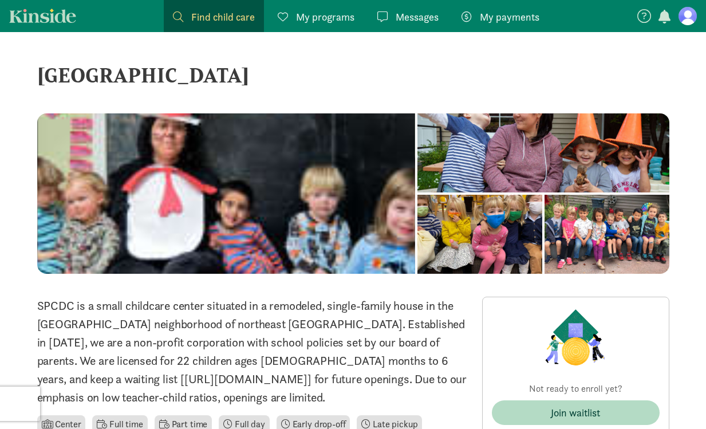
click at [531, 65] on div "[GEOGRAPHIC_DATA]" at bounding box center [353, 75] width 632 height 31
